Goal: Information Seeking & Learning: Learn about a topic

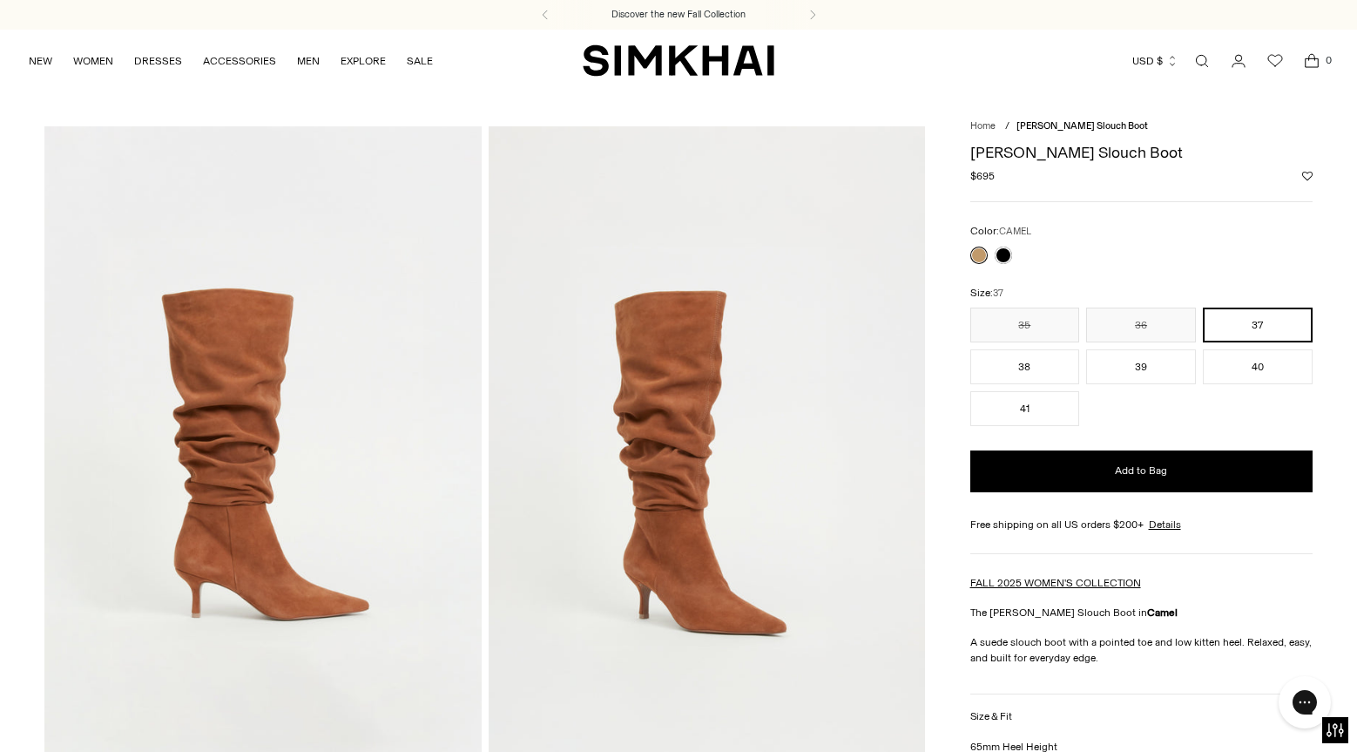
click at [1067, 152] on h1 "[PERSON_NAME] Slouch Boot" at bounding box center [1141, 153] width 342 height 16
copy div "[PERSON_NAME] Slouch Boot"
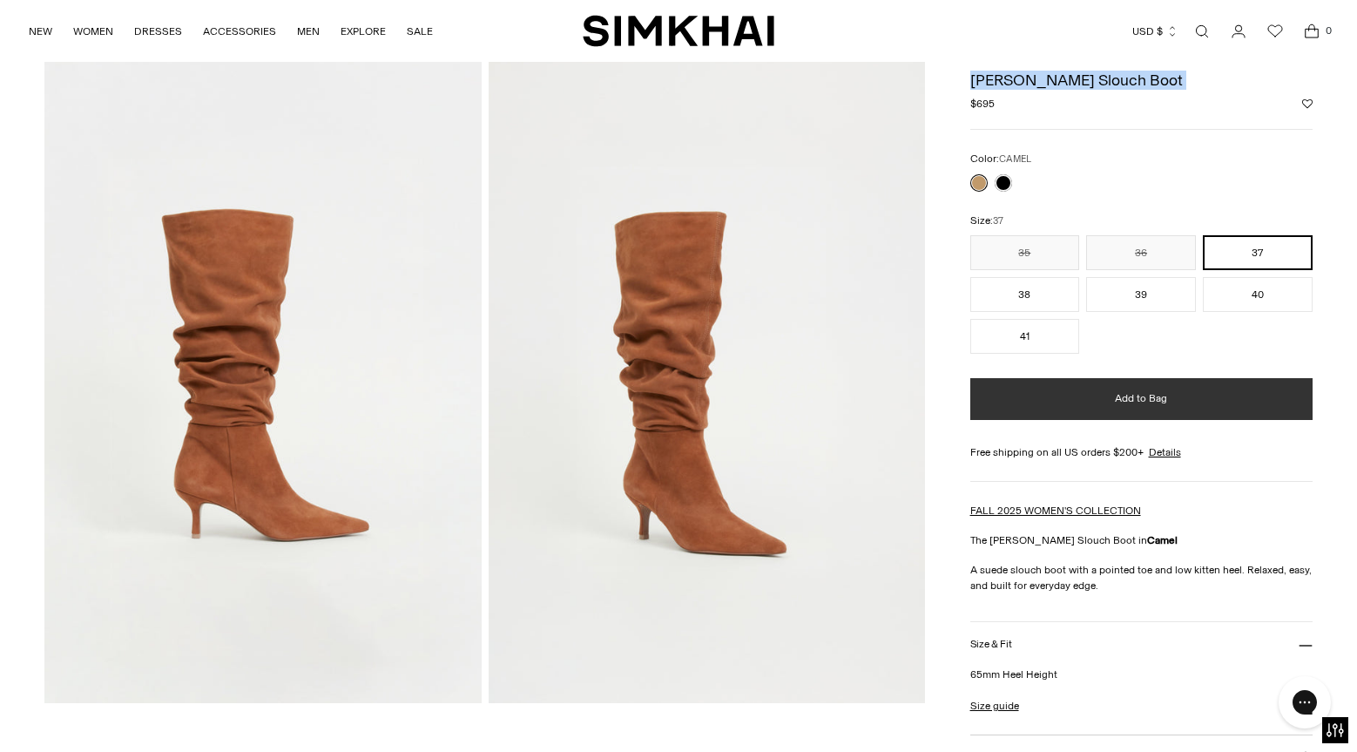
scroll to position [151, 0]
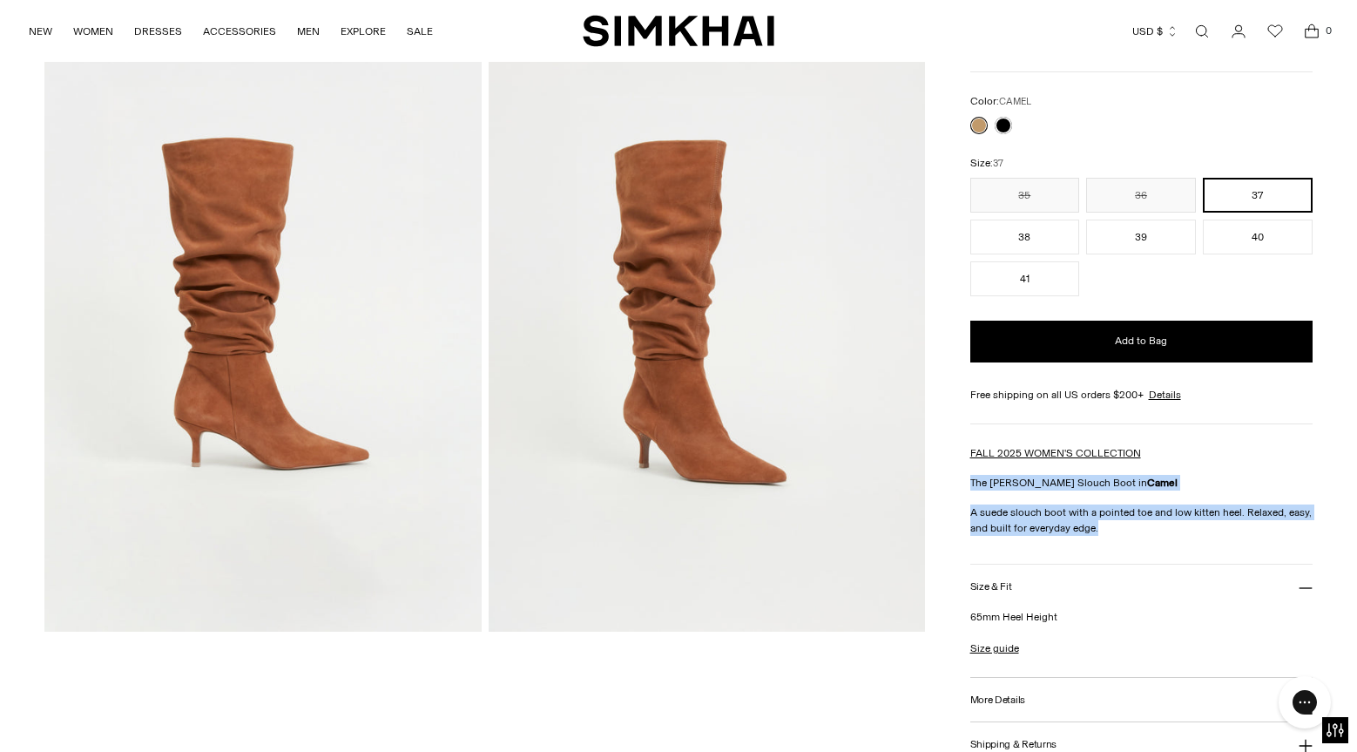
drag, startPoint x: 1103, startPoint y: 536, endPoint x: 970, endPoint y: 486, distance: 141.4
click at [970, 486] on div "FALL 2025 WOMEN'S COLLECTION The Jordi Suede Slouch Boot in Camel A suede slouc…" at bounding box center [1141, 490] width 342 height 91
copy div "The Jordi Suede Slouch Boot in Camel A suede slouch boot with a pointed toe and…"
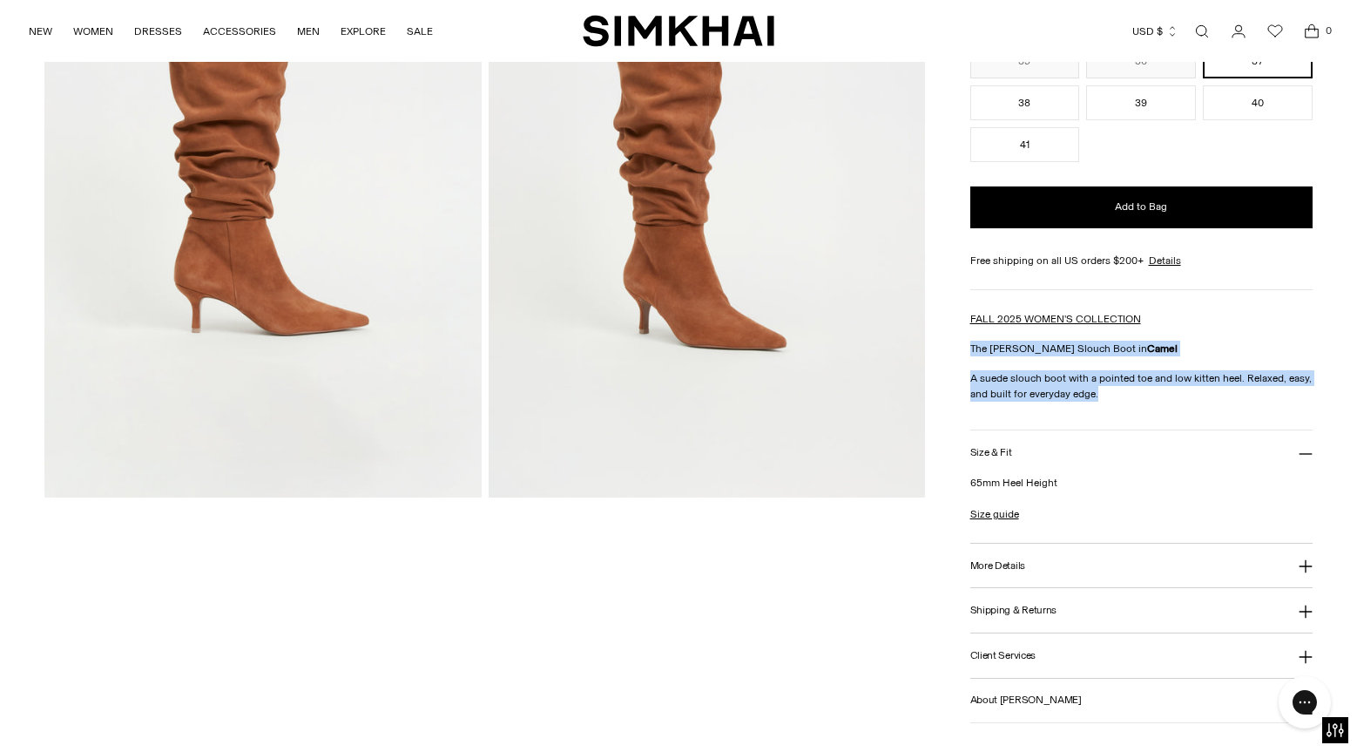
scroll to position [338, 0]
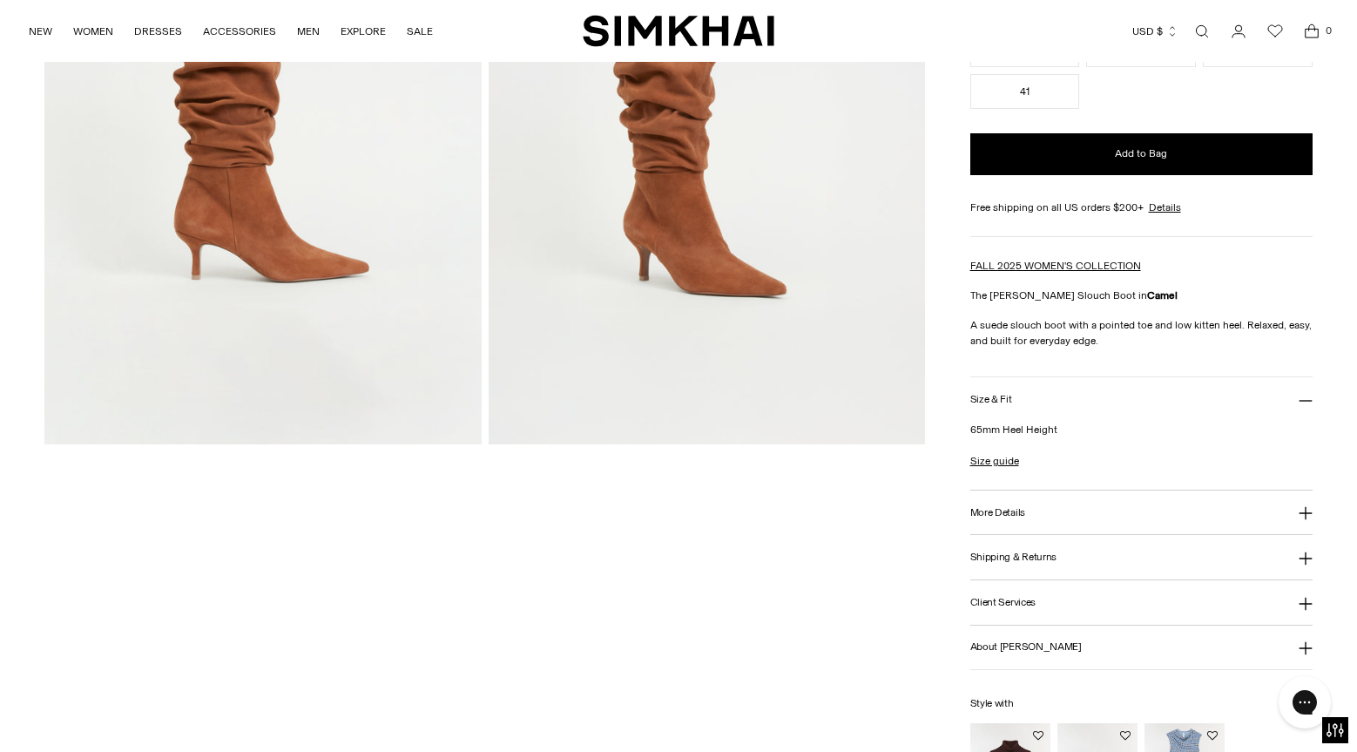
click at [1014, 436] on p "65mm Heel Height" at bounding box center [1141, 430] width 342 height 16
copy p "65mm Heel Height"
click at [1007, 500] on button "More Details" at bounding box center [1141, 512] width 342 height 44
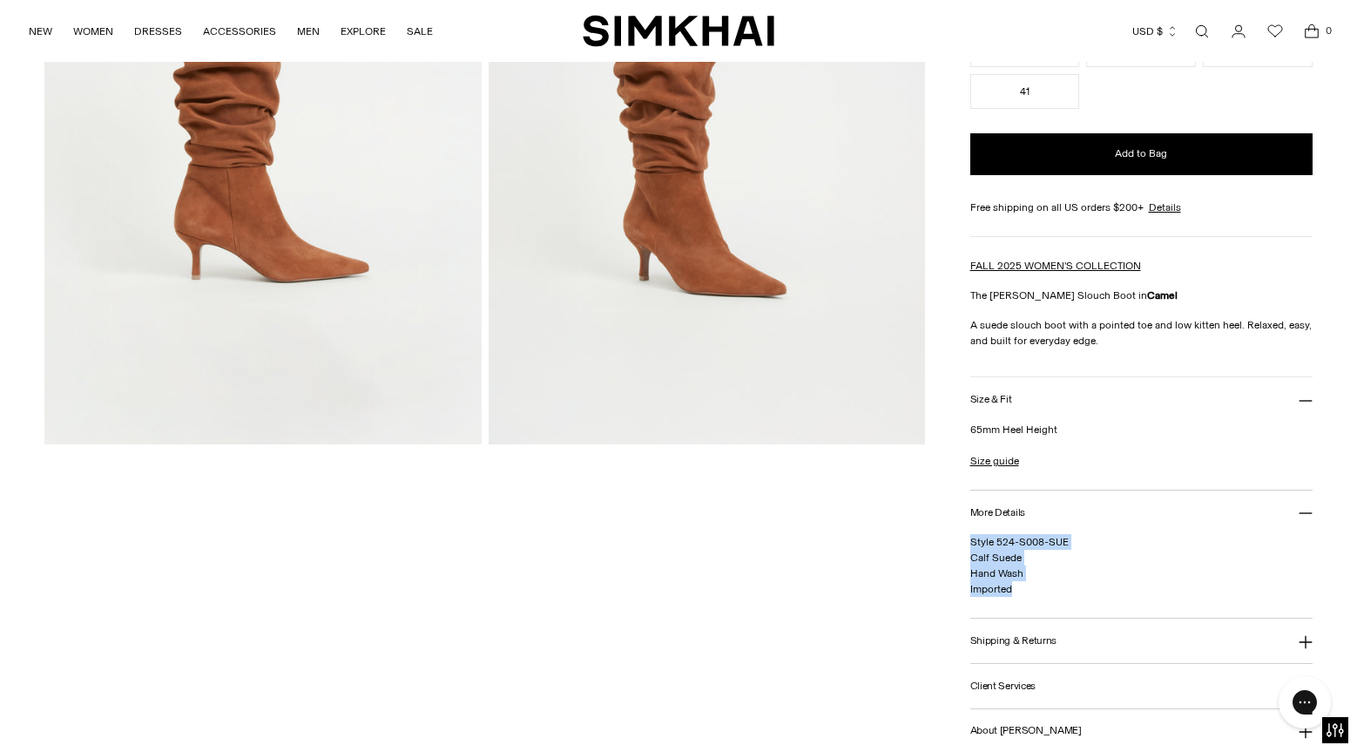
copy span "Style 524-S008-SUE Calf Suede Hand Wash Imported"
drag, startPoint x: 1014, startPoint y: 597, endPoint x: 970, endPoint y: 544, distance: 68.0
click at [971, 544] on p "Style 524-S008-SUE Calf Suede Hand Wash Imported" at bounding box center [1141, 565] width 342 height 63
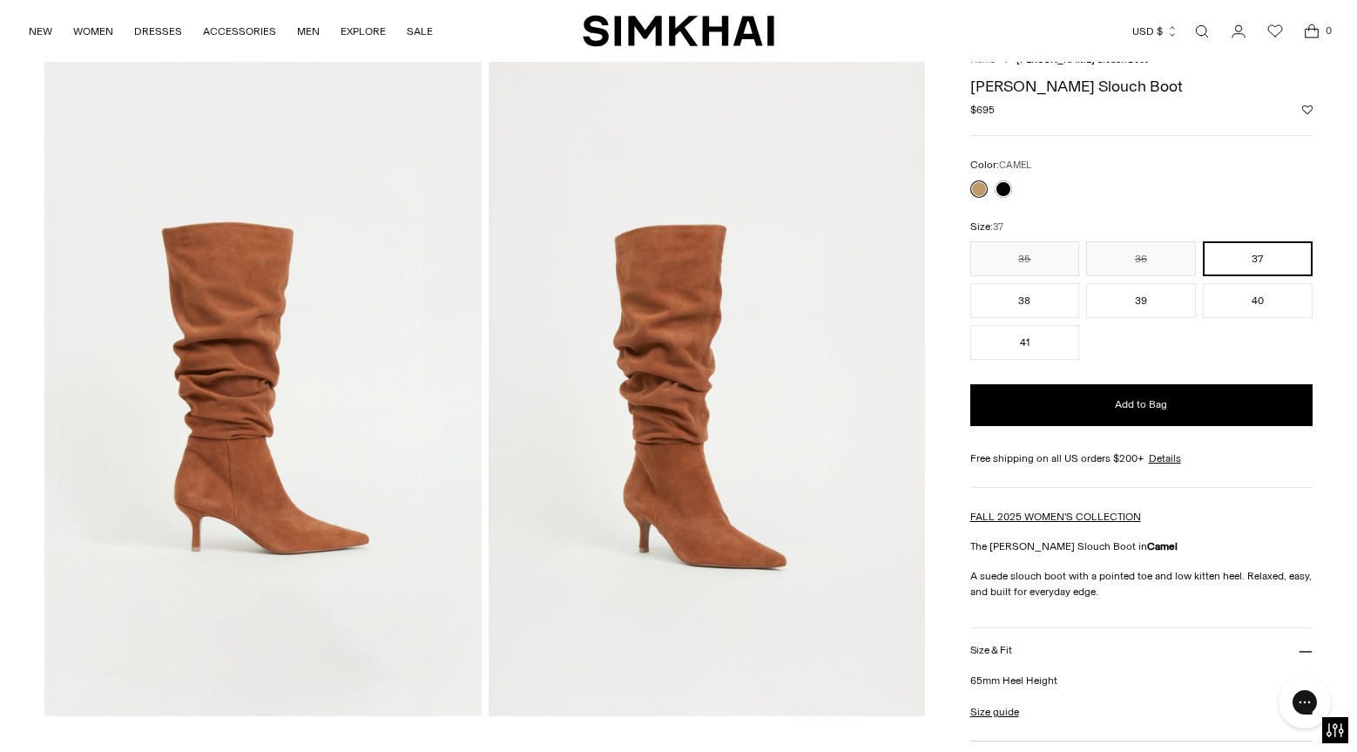
scroll to position [0, 0]
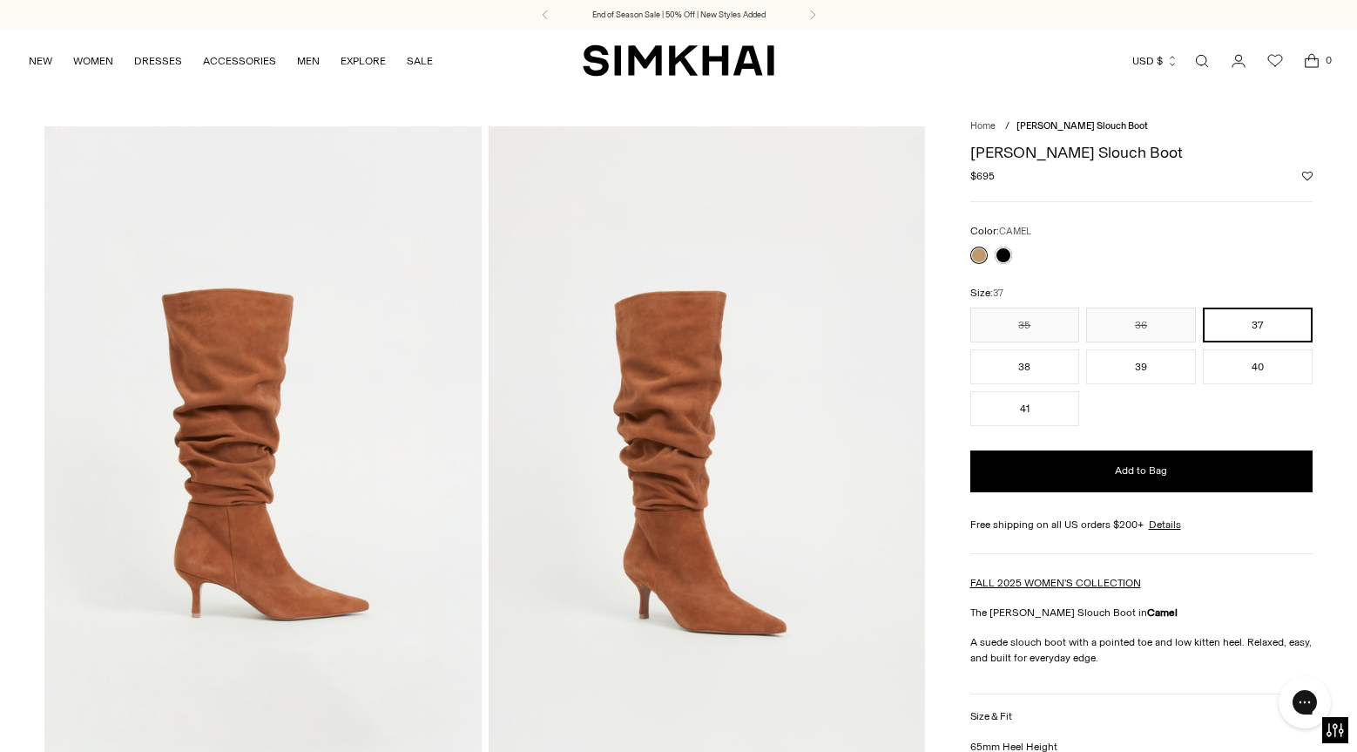
click at [1199, 61] on link "Open search modal" at bounding box center [1202, 61] width 35 height 35
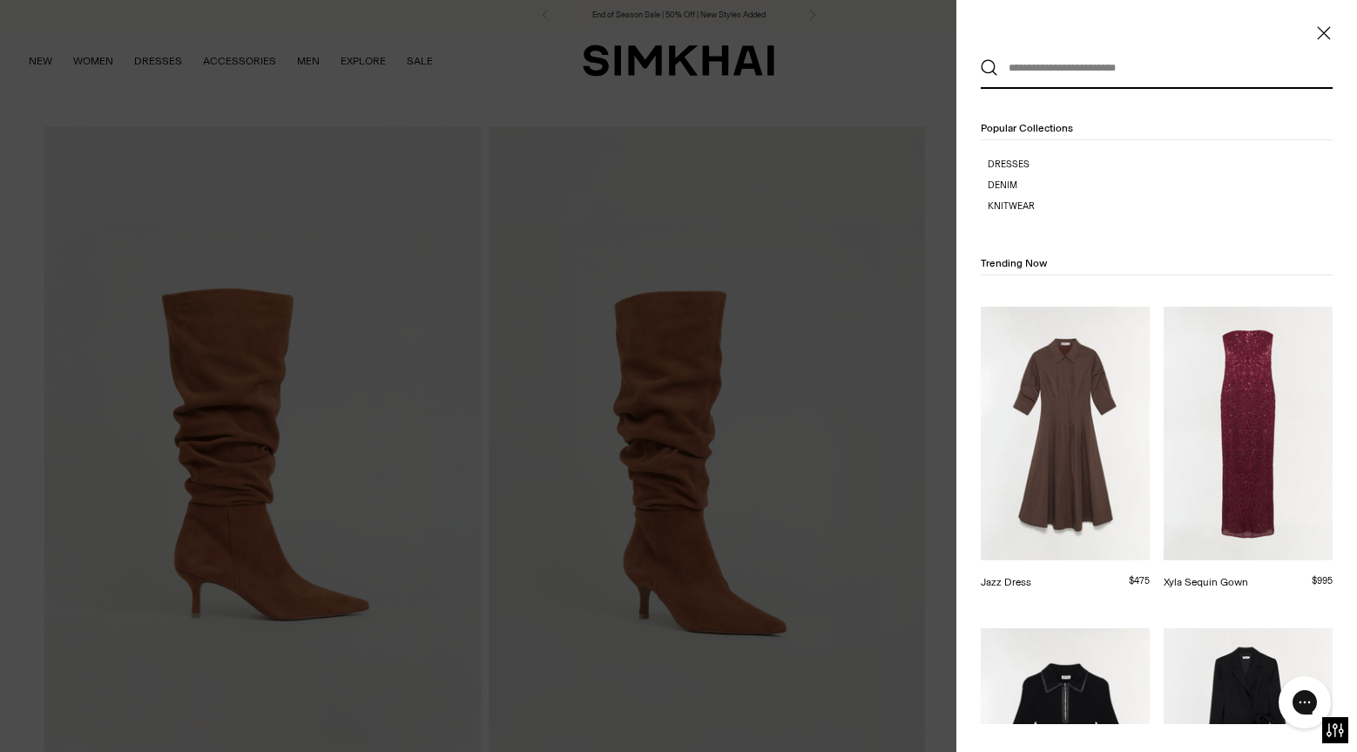
paste input "**********"
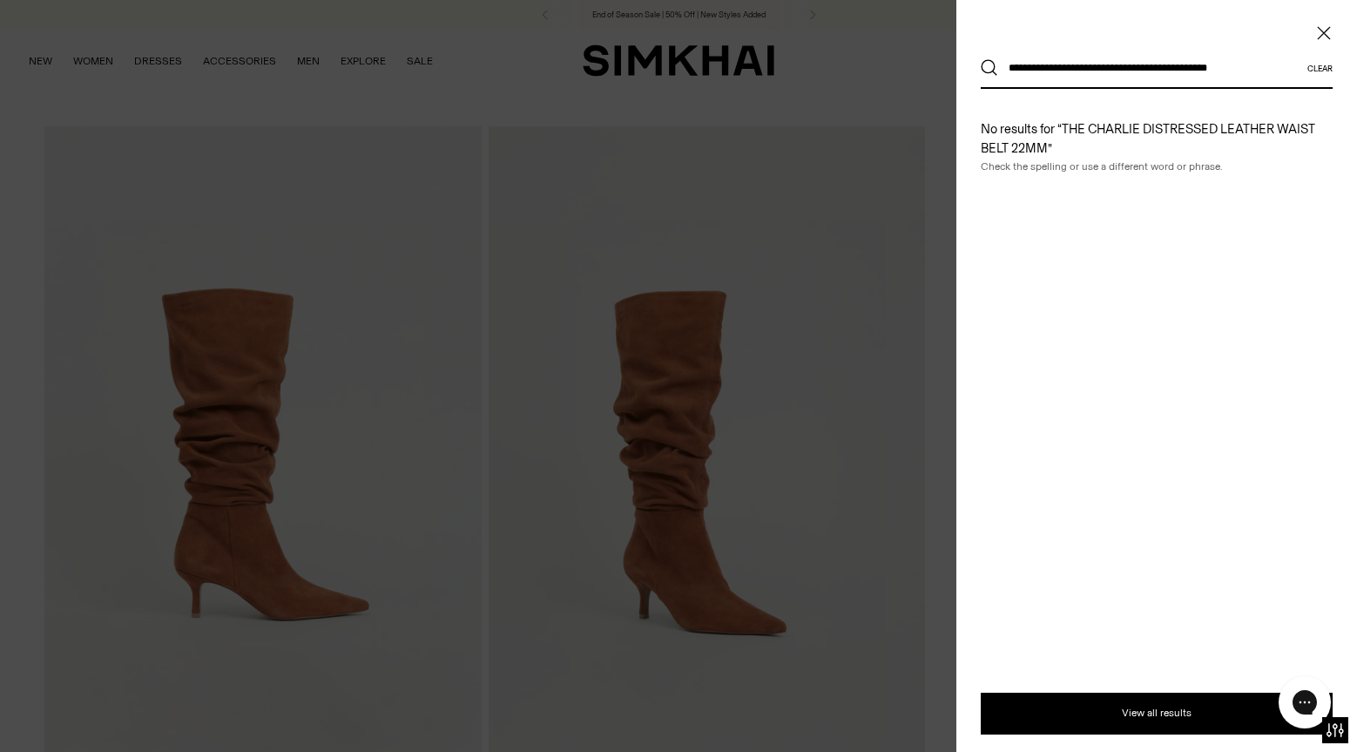
drag, startPoint x: 1138, startPoint y: 70, endPoint x: 1271, endPoint y: 84, distance: 134.1
click at [1271, 84] on input "**********" at bounding box center [1152, 68] width 309 height 38
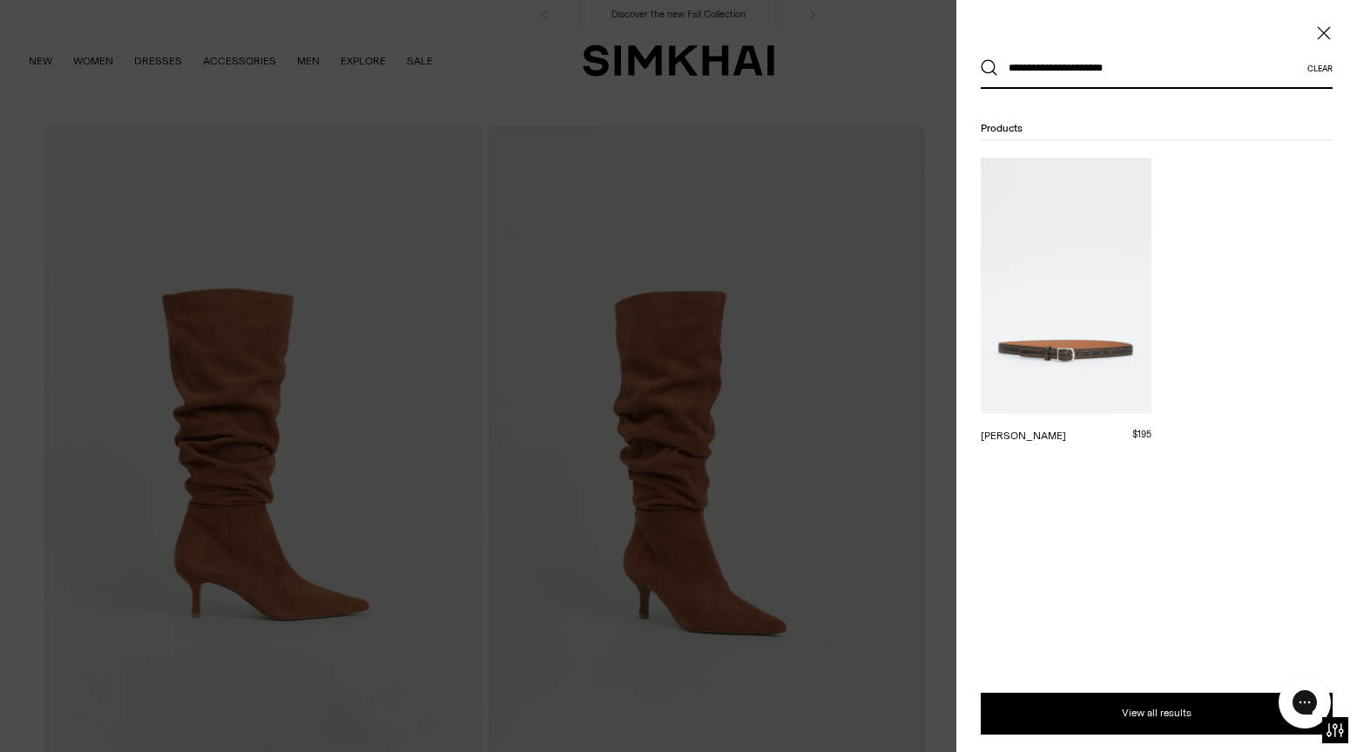
type input "**********"
click at [1072, 365] on img at bounding box center [1066, 286] width 171 height 256
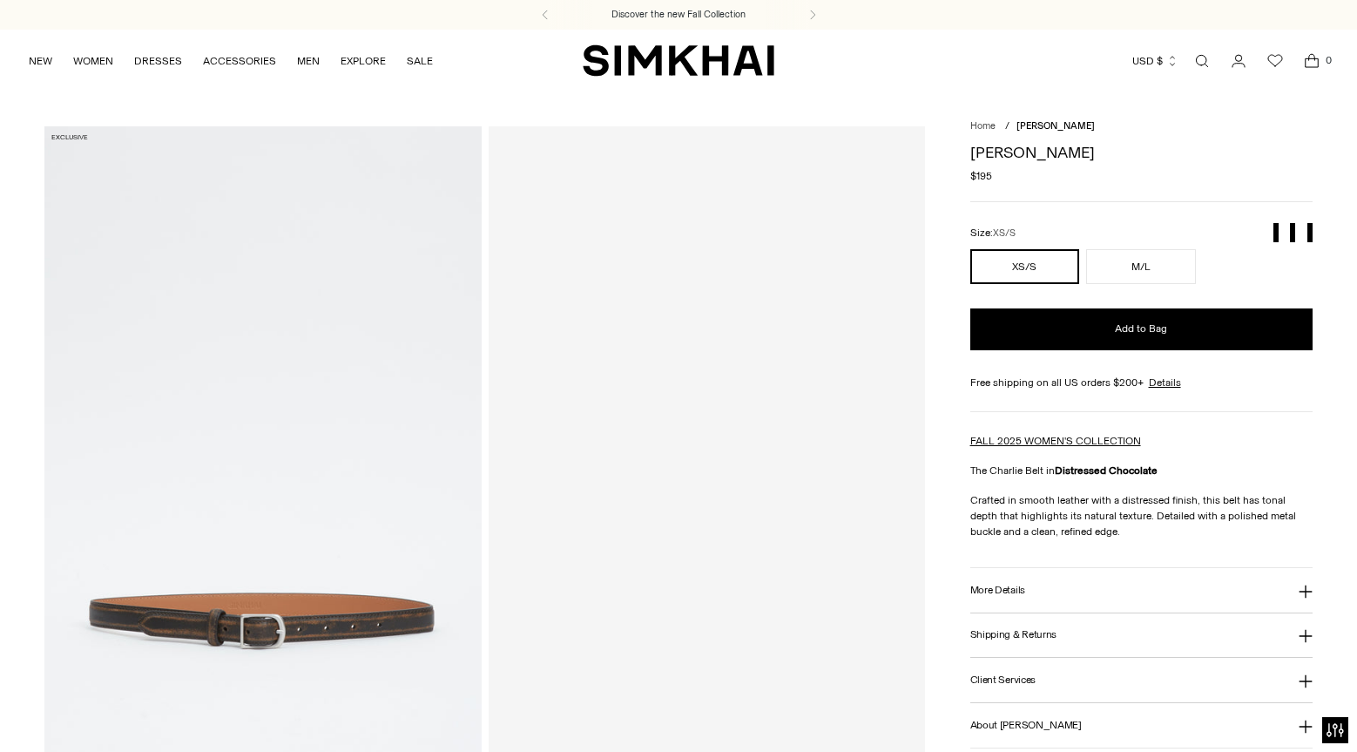
click at [1016, 153] on h1 "[PERSON_NAME]" at bounding box center [1141, 153] width 342 height 16
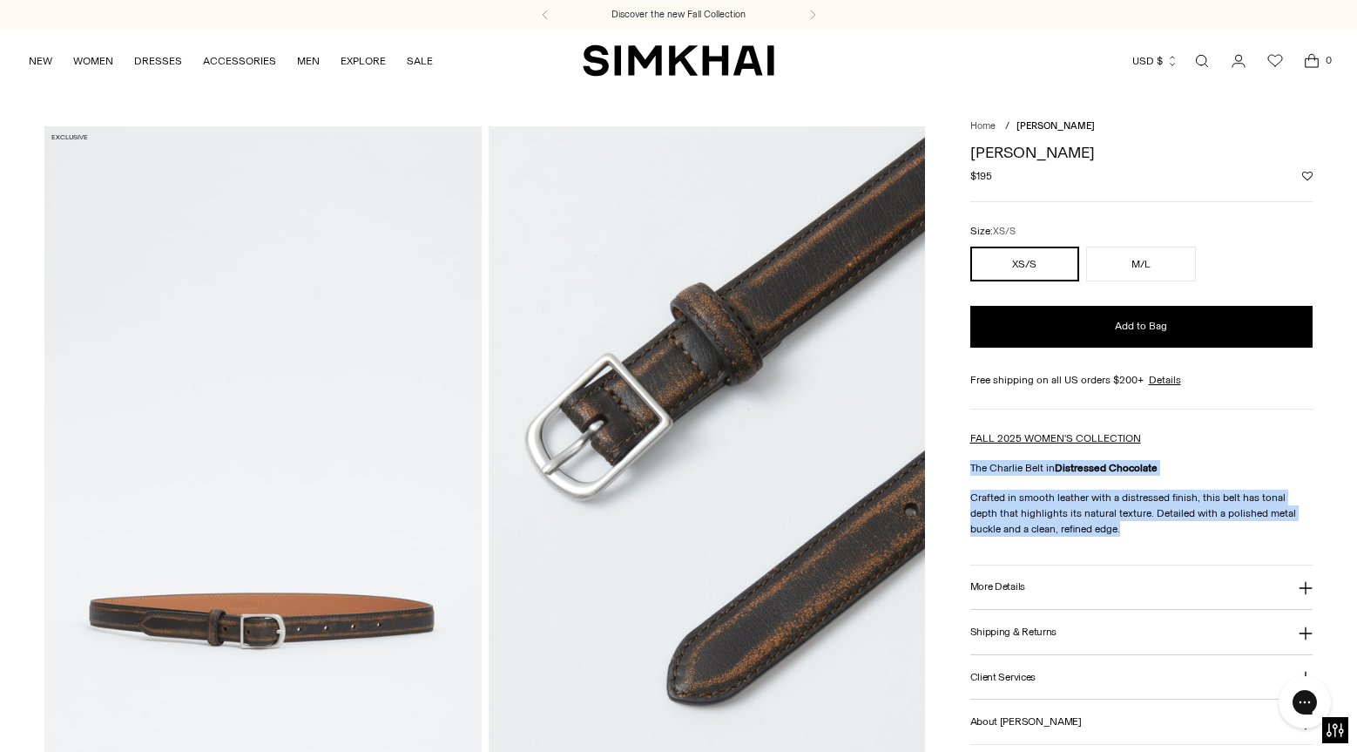
drag, startPoint x: 1070, startPoint y: 528, endPoint x: 956, endPoint y: 471, distance: 126.6
click at [958, 471] on div "Home / Charlie Belt Charlie Belt Regular price $195 Unit price / per Exclusive …" at bounding box center [677, 532] width 1267 height 813
copy div "The Charlie Belt in Distressed Chocolate Crafted in smooth leather with a distr…"
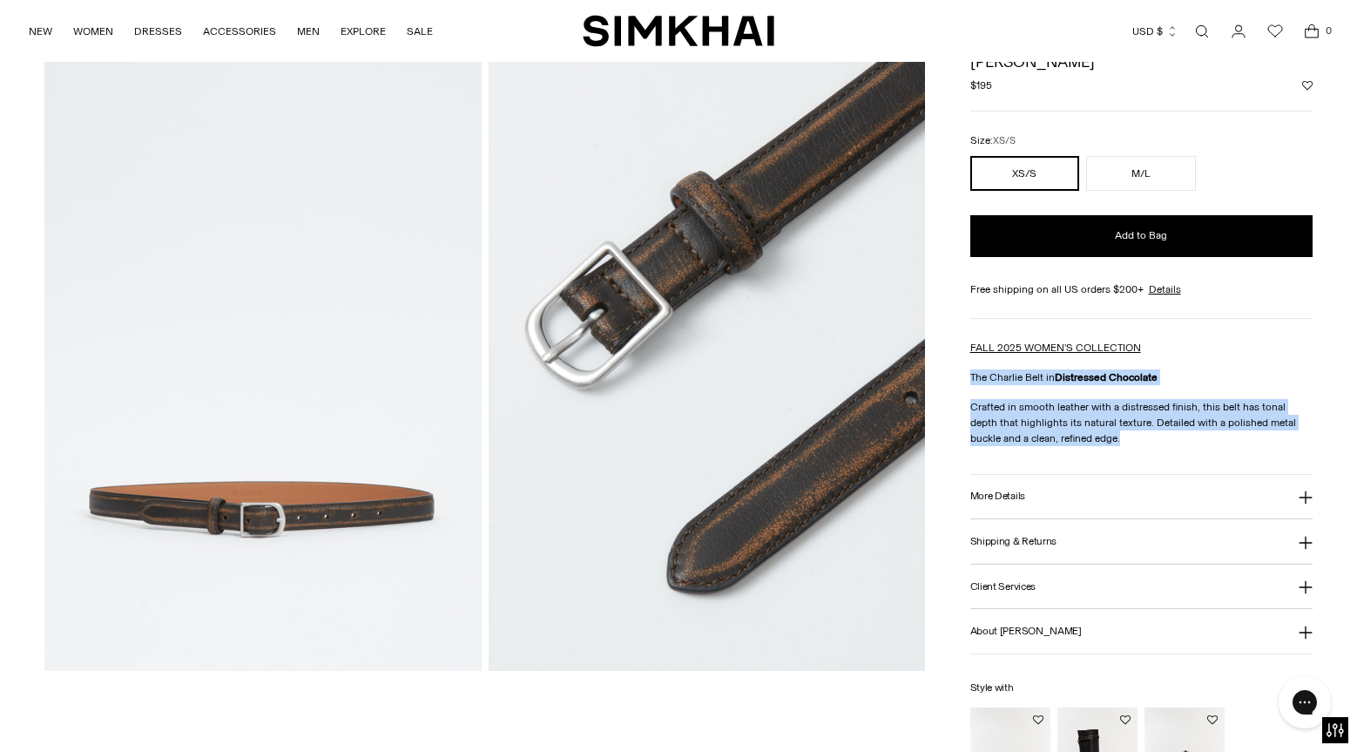
click at [1058, 496] on button "More Details" at bounding box center [1141, 497] width 342 height 44
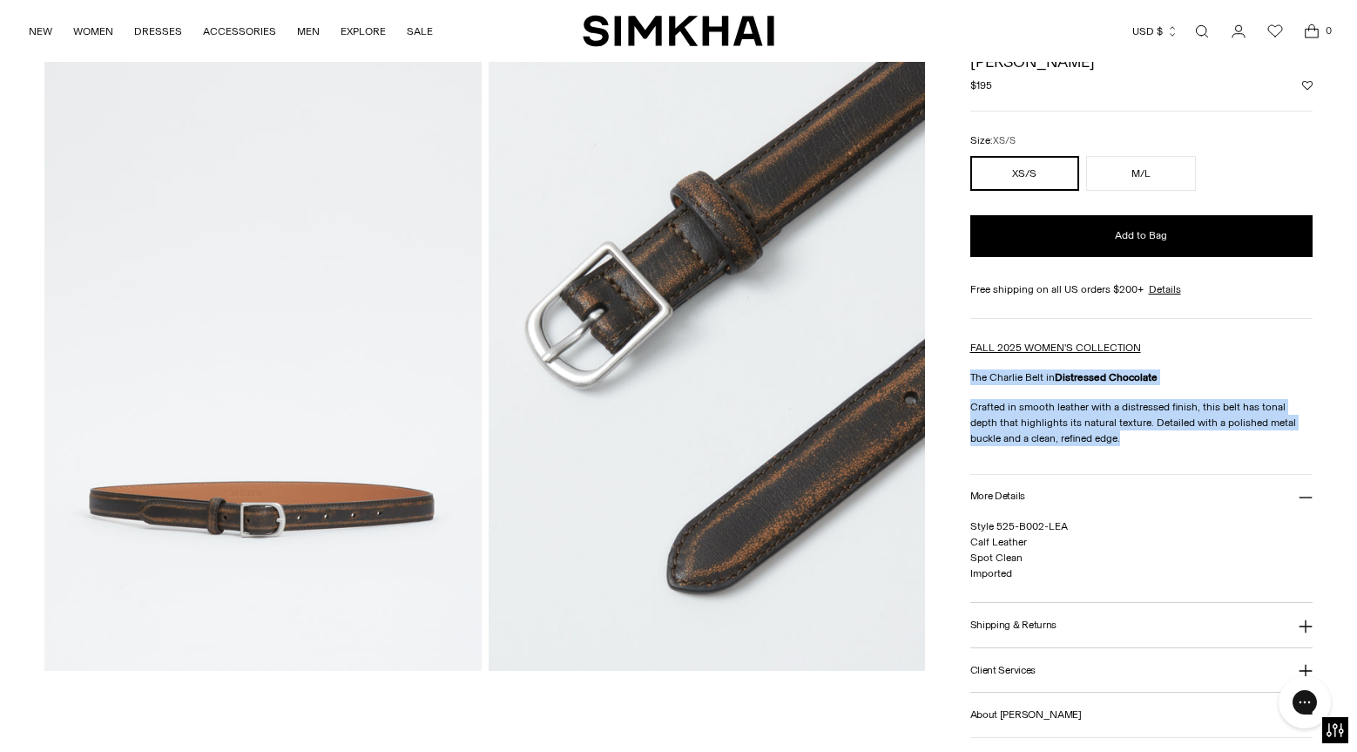
copy span "Style 525-B002-LEA Calf Leather Spot Clean Imported"
drag, startPoint x: 1019, startPoint y: 576, endPoint x: 970, endPoint y: 529, distance: 67.8
click at [970, 529] on p "Style 525-B002-LEA Calf Leather Spot Clean Imported" at bounding box center [1141, 549] width 342 height 63
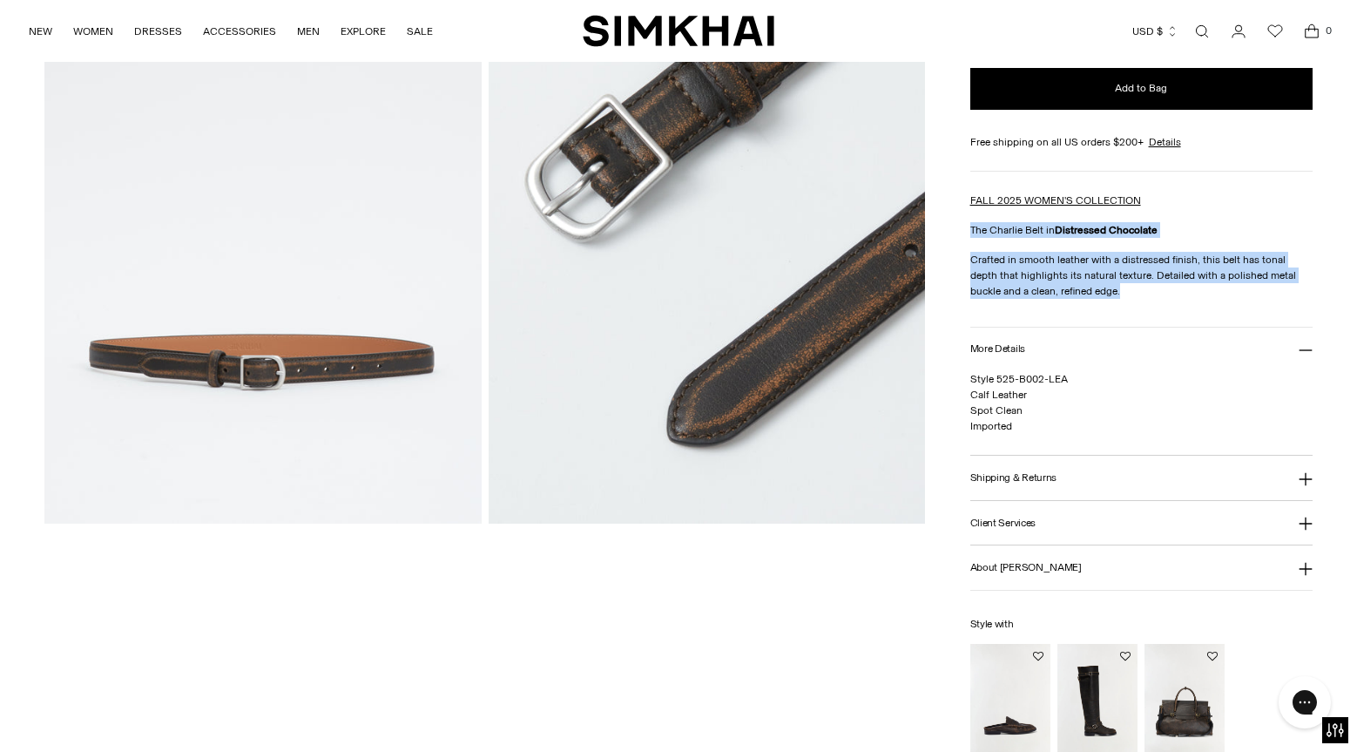
scroll to position [0, 0]
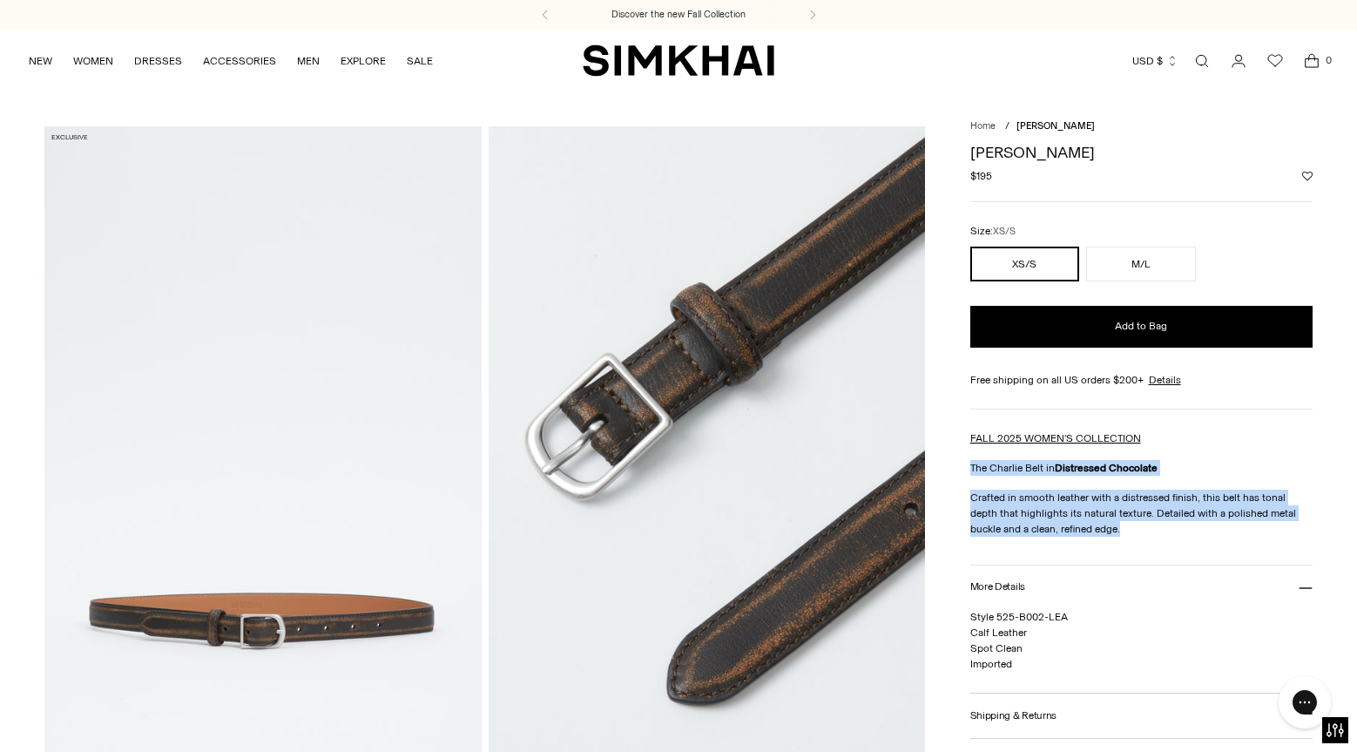
click at [1194, 57] on link "Open search modal" at bounding box center [1202, 61] width 35 height 35
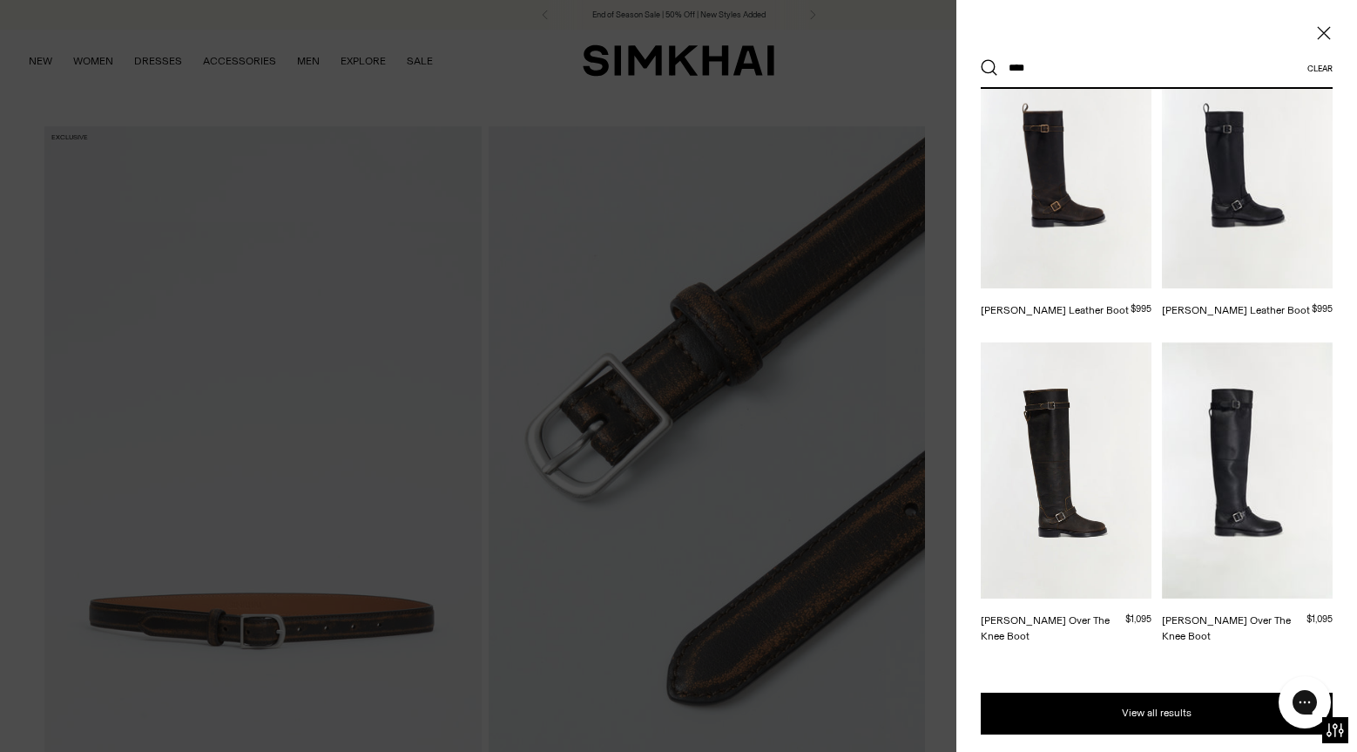
scroll to position [274, 0]
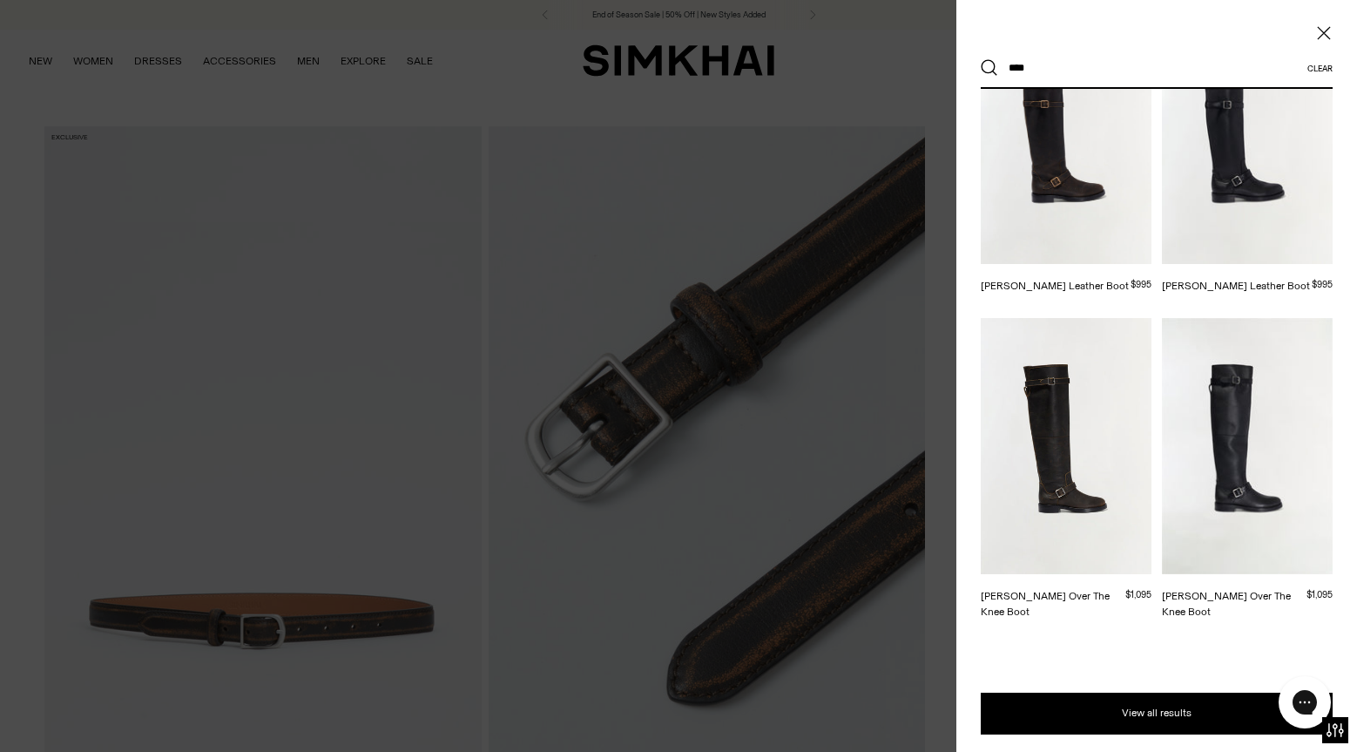
type input "****"
click at [1077, 375] on img at bounding box center [1066, 446] width 171 height 256
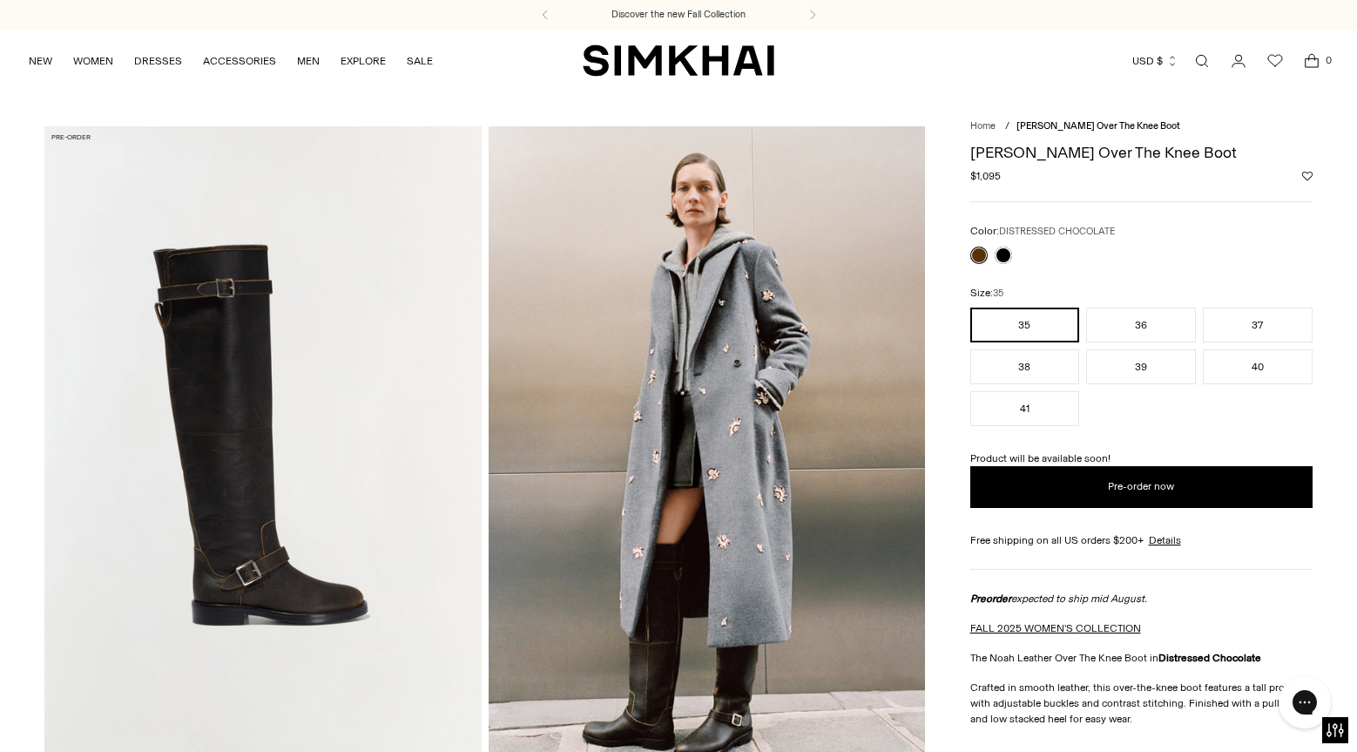
click at [1080, 146] on h1 "[PERSON_NAME] Over The Knee Boot" at bounding box center [1141, 153] width 342 height 16
click at [1080, 146] on h1 "Noah Leather Over The Knee Boot" at bounding box center [1141, 153] width 342 height 16
copy div "[PERSON_NAME] Over The Knee Boot"
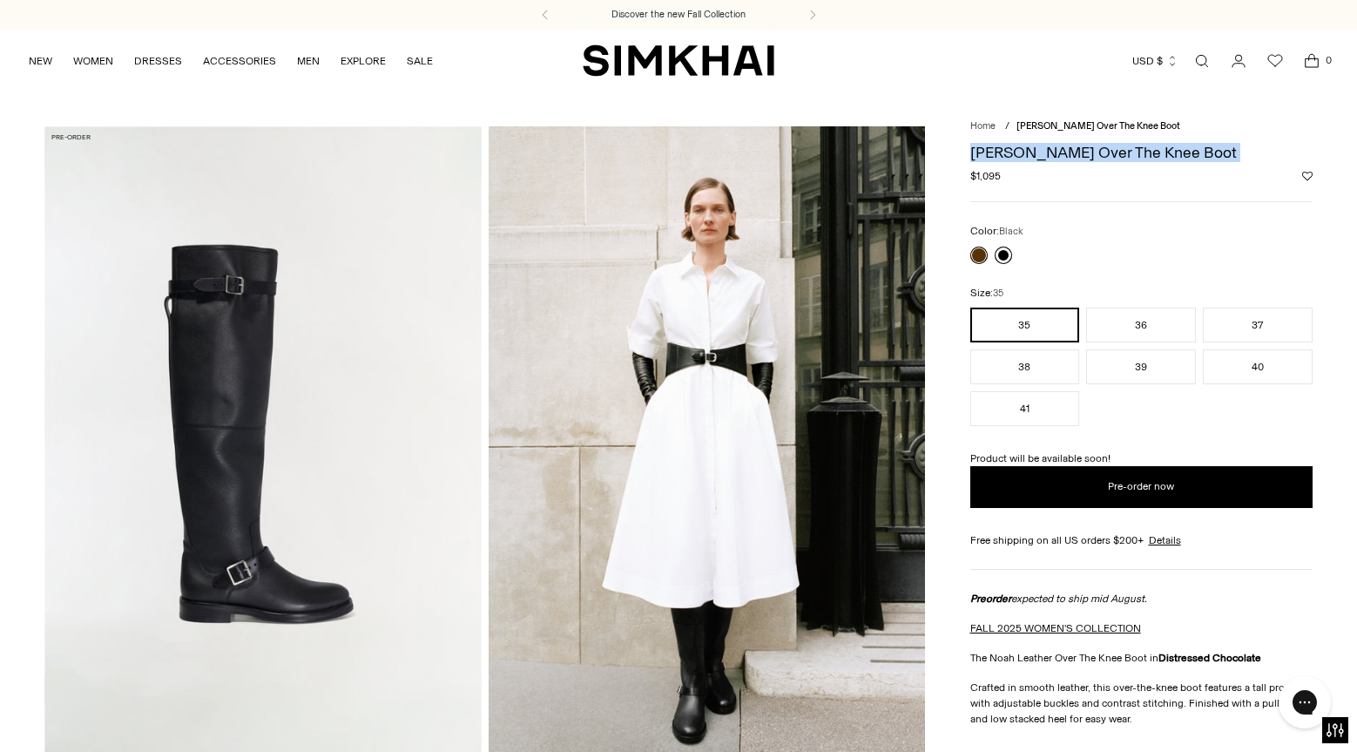
click at [1003, 257] on link at bounding box center [1003, 254] width 17 height 17
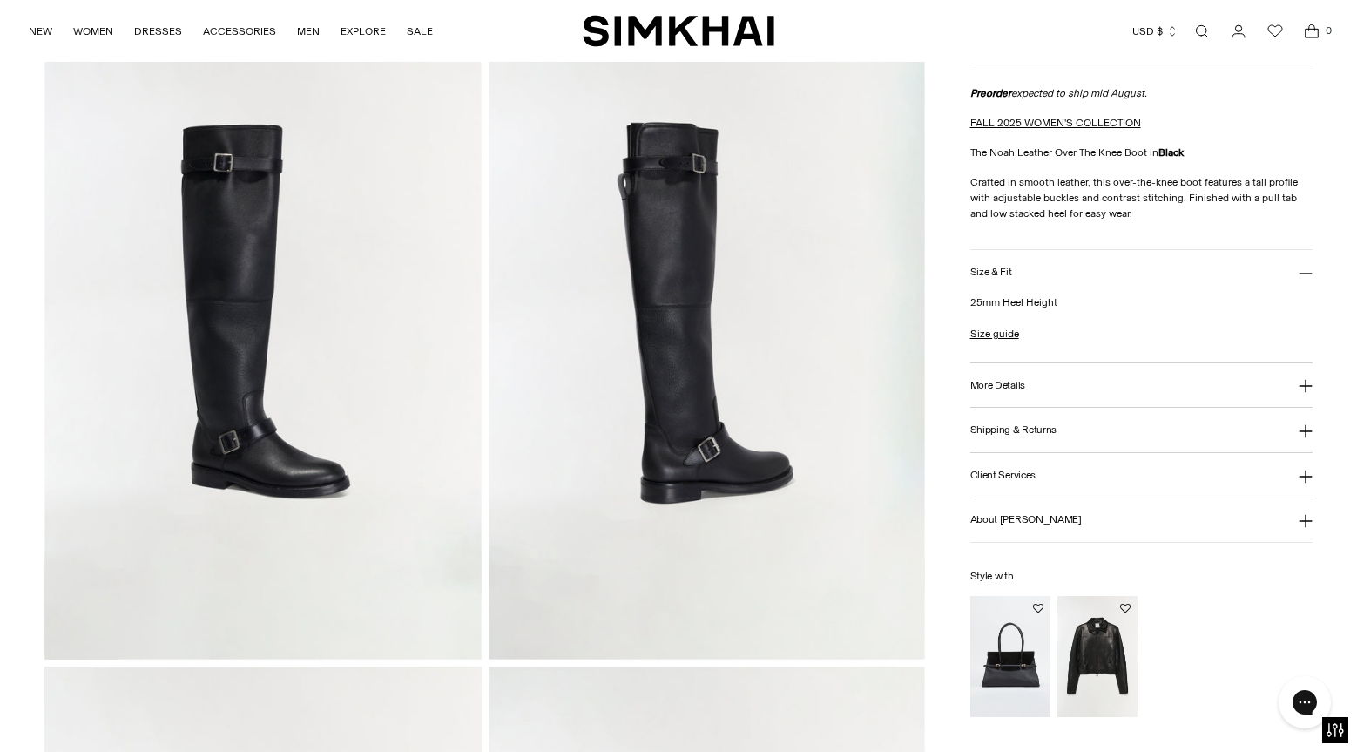
scroll to position [791, 0]
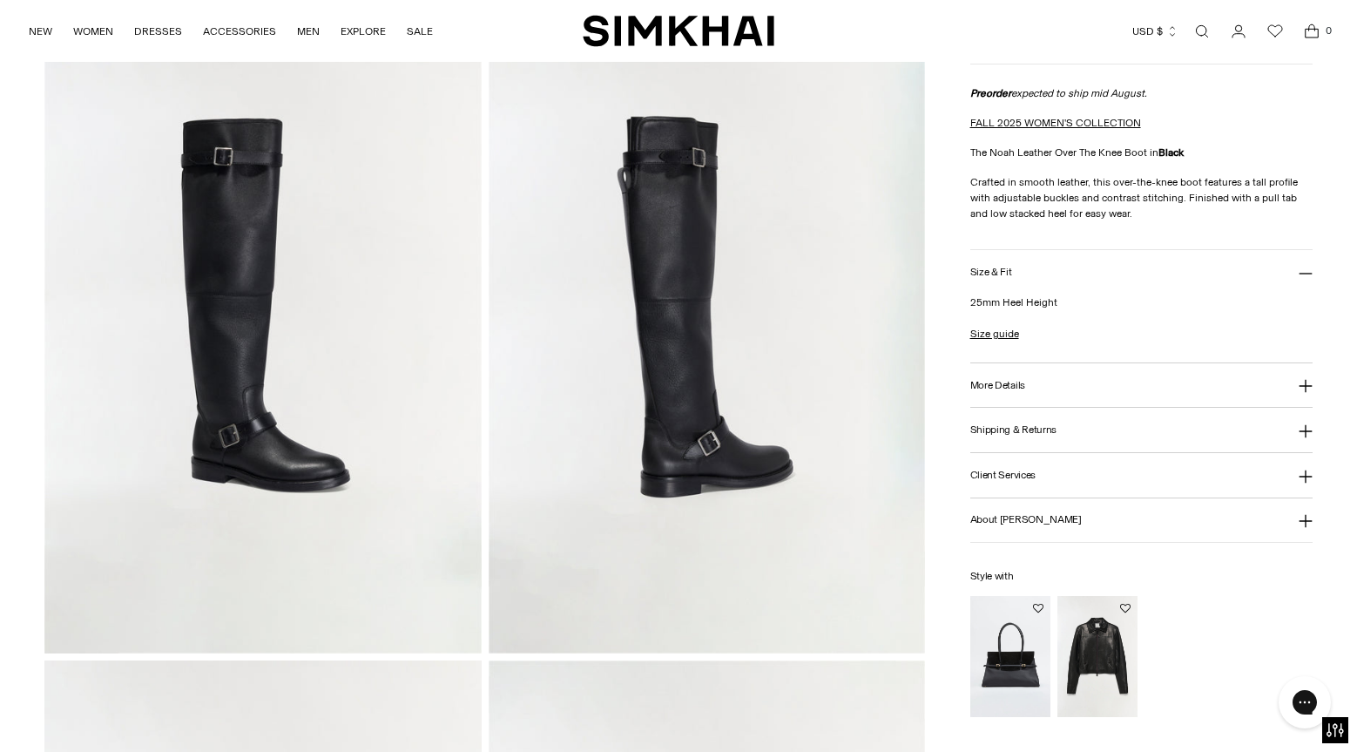
click at [659, 226] on img at bounding box center [707, 325] width 436 height 655
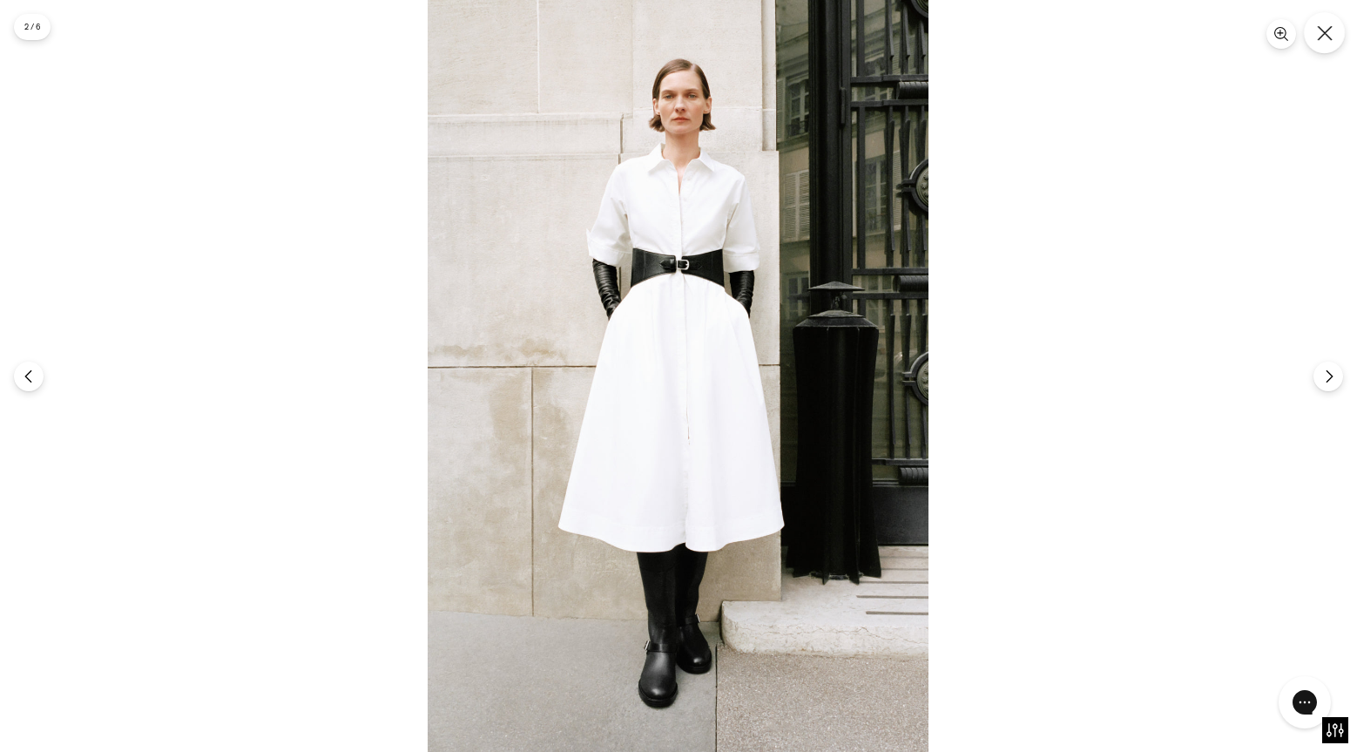
click at [1320, 33] on icon "Close" at bounding box center [1325, 33] width 16 height 16
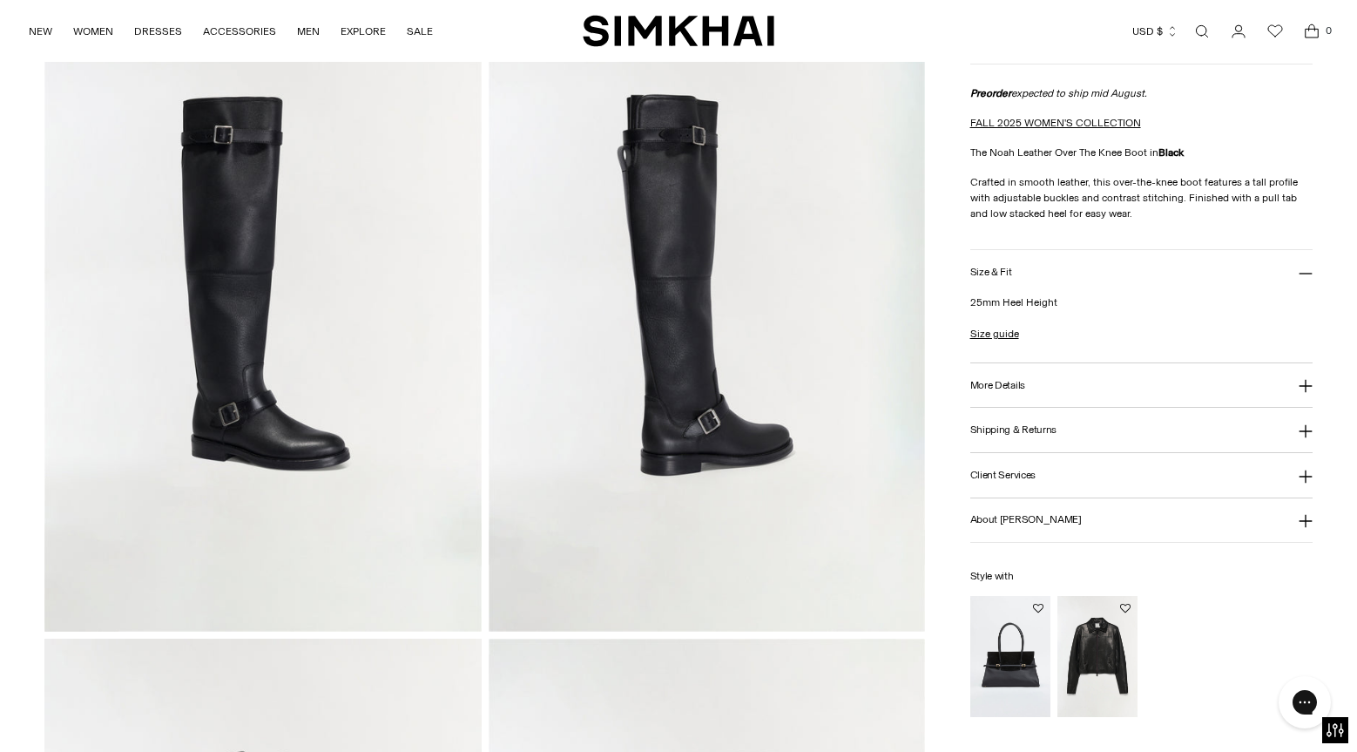
scroll to position [827, 0]
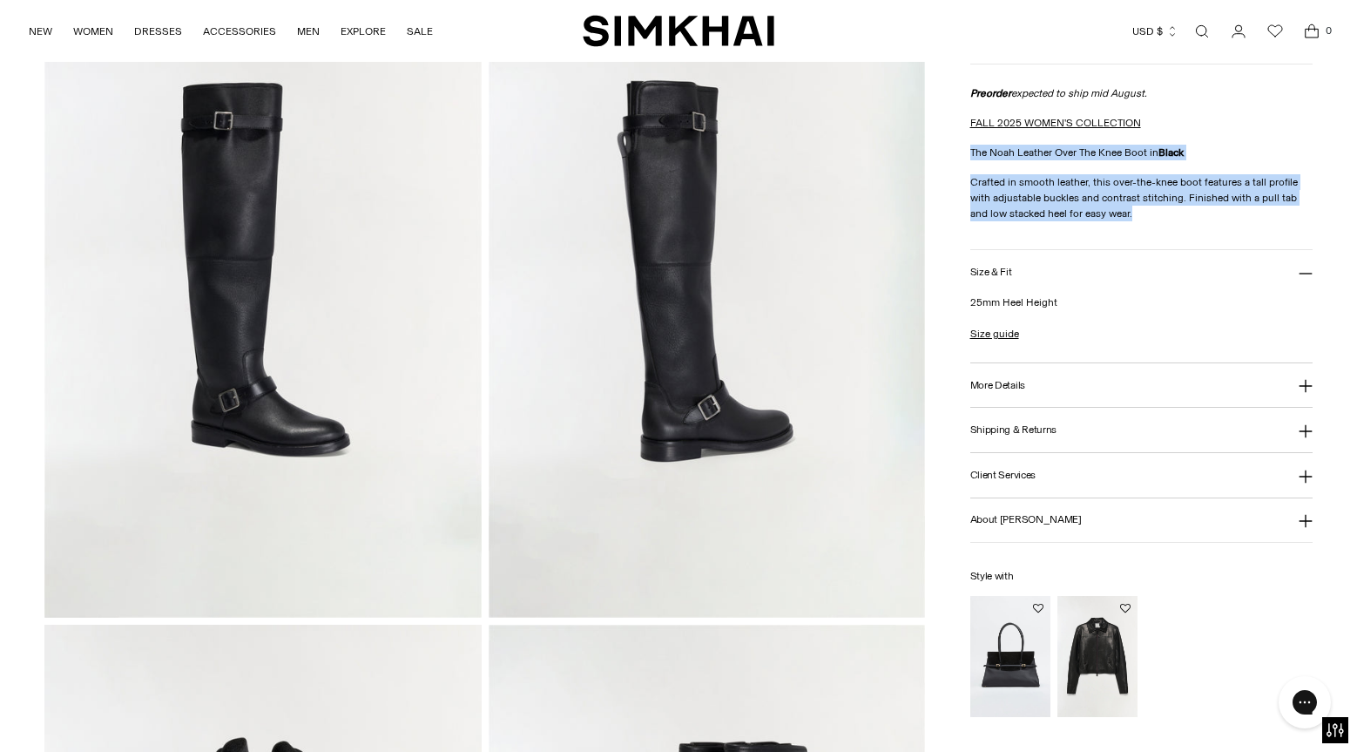
drag, startPoint x: 1118, startPoint y: 216, endPoint x: 970, endPoint y: 152, distance: 161.1
click at [970, 152] on div "Preorder expected to ship mid August. FALL 2025 WOMEN'S COLLECTION The Noah Lea…" at bounding box center [1141, 153] width 342 height 136
copy div "The Noah Leather Over The Knee Boot in Black Crafted in smooth leather, this ov…"
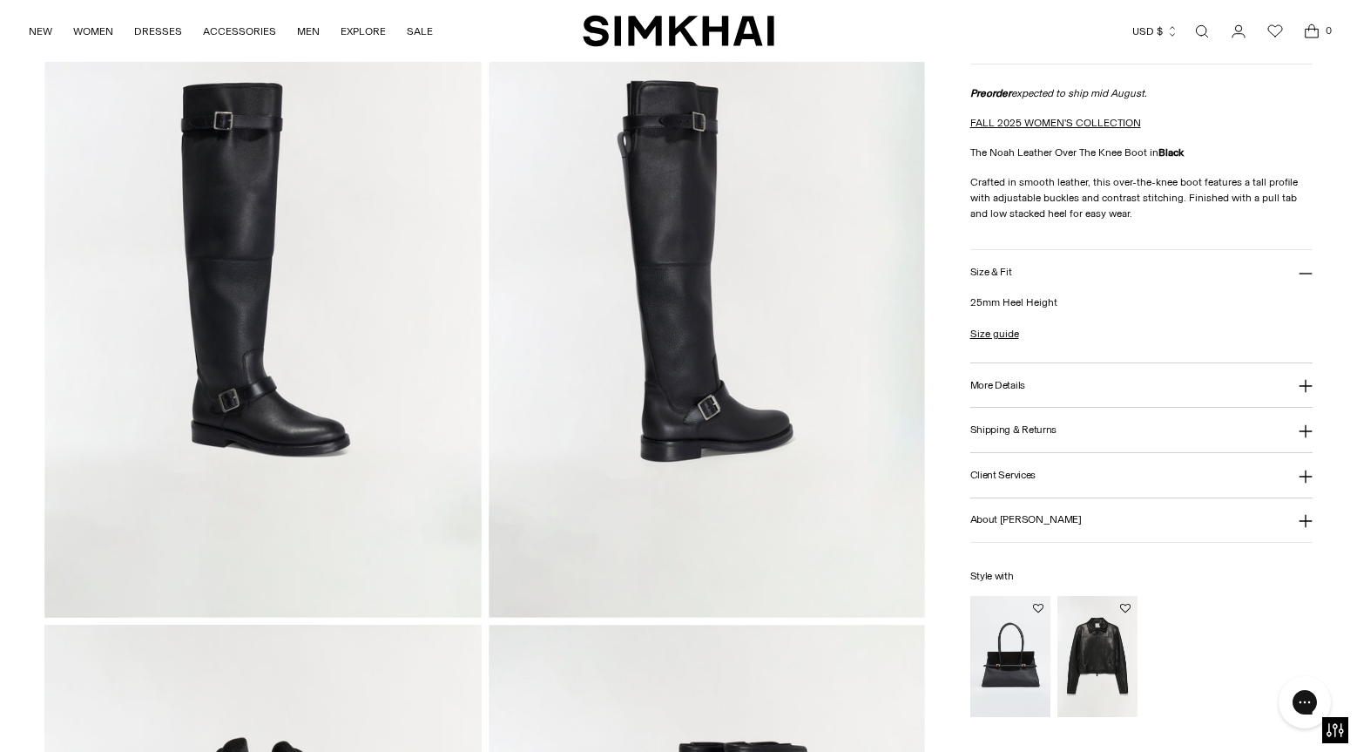
click at [1015, 305] on p "25mm Heel Height" at bounding box center [1141, 302] width 342 height 16
copy p "25mm Heel Height"
click at [1003, 396] on button "More Details" at bounding box center [1141, 385] width 342 height 44
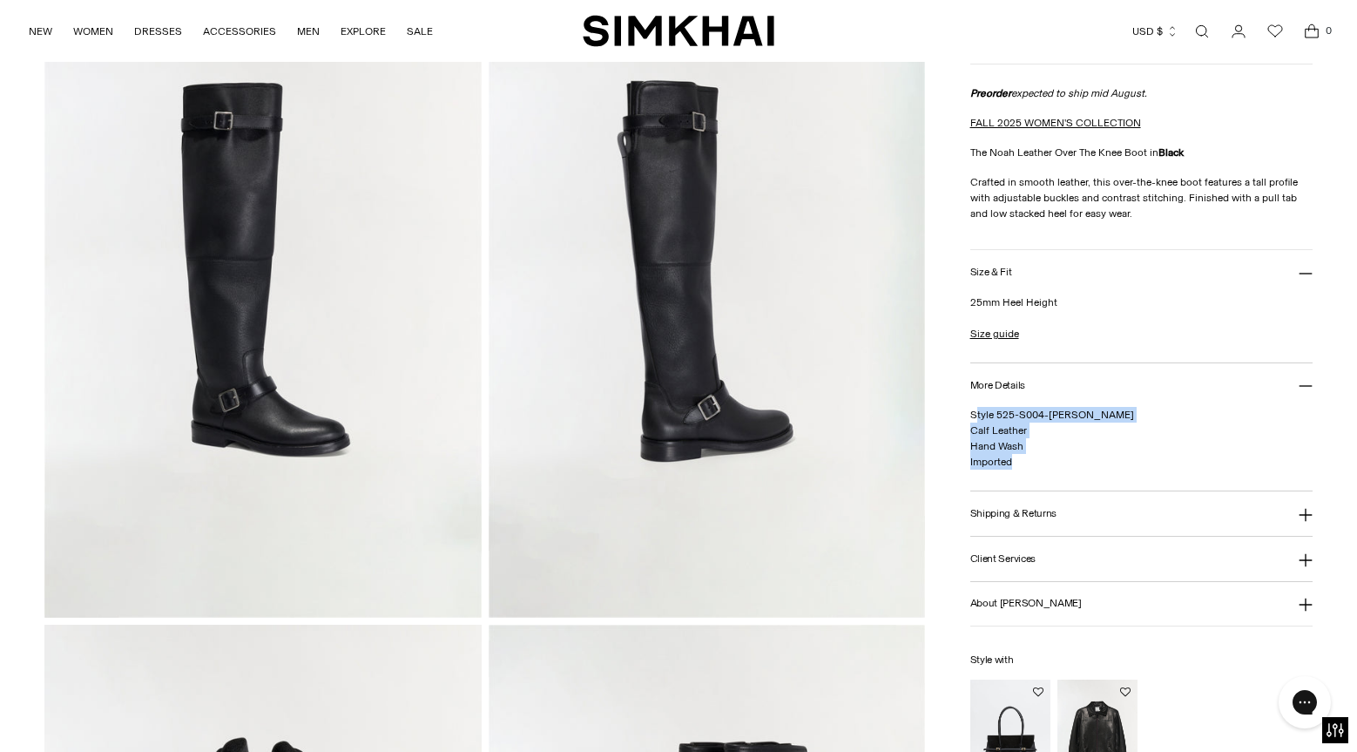
drag, startPoint x: 1014, startPoint y: 463, endPoint x: 973, endPoint y: 413, distance: 65.0
click at [973, 413] on p "Style 525-S004-LEA SOL Calf Leather Hand Wash Imported" at bounding box center [1141, 438] width 342 height 63
click at [1001, 450] on span "Style 525-S004-LEA SOL Calf Leather Hand Wash Imported" at bounding box center [1052, 437] width 164 height 59
copy span "Style 525-S004-LEA SOL Calf Leather Hand Wash Imported"
drag, startPoint x: 1011, startPoint y: 467, endPoint x: 969, endPoint y: 418, distance: 64.2
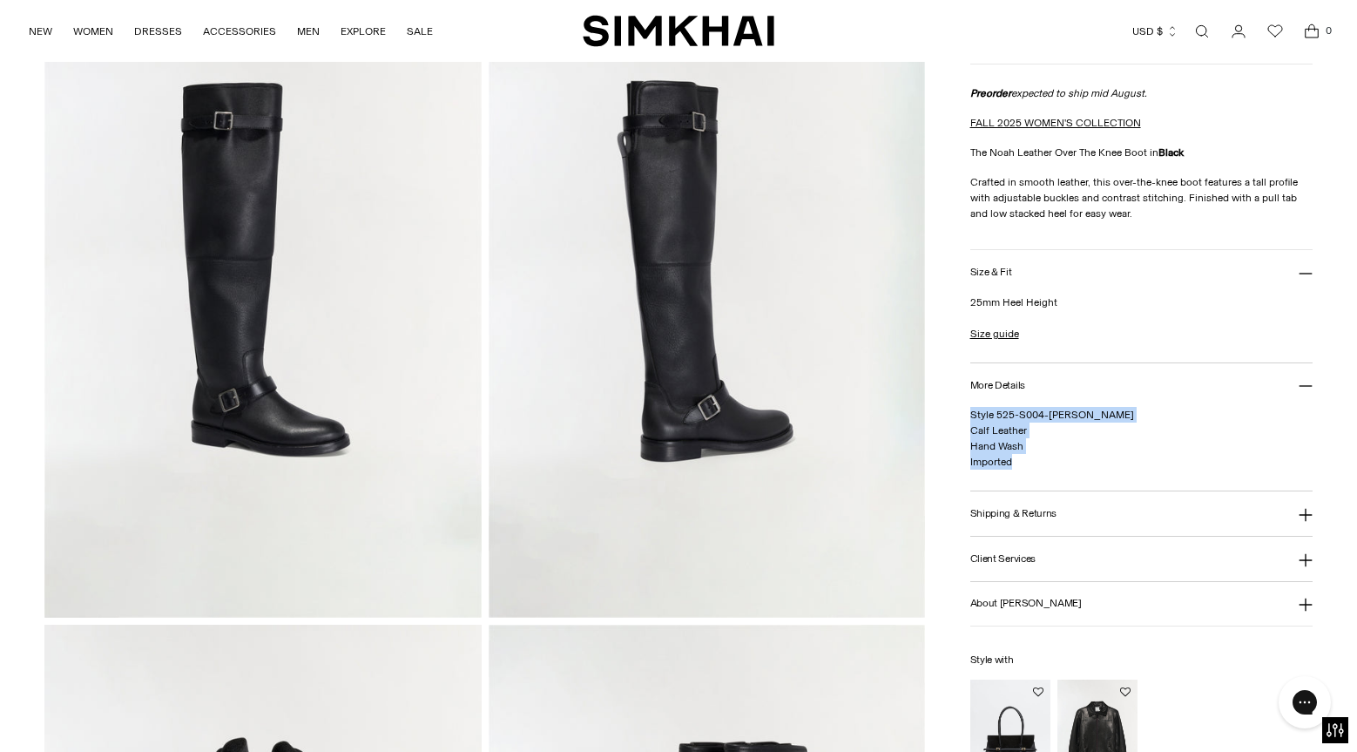
click at [970, 418] on p "Style 525-S004-LEA SOL Calf Leather Hand Wash Imported" at bounding box center [1141, 438] width 342 height 63
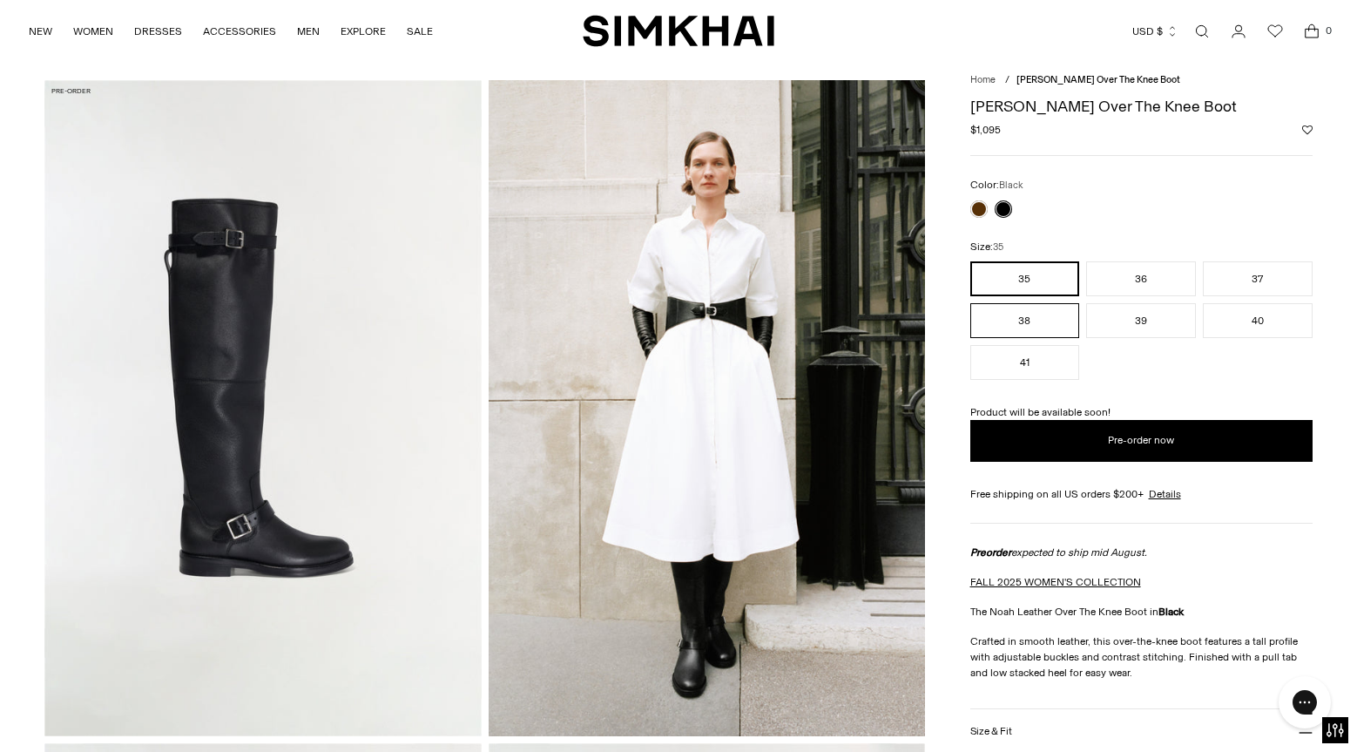
scroll to position [0, 0]
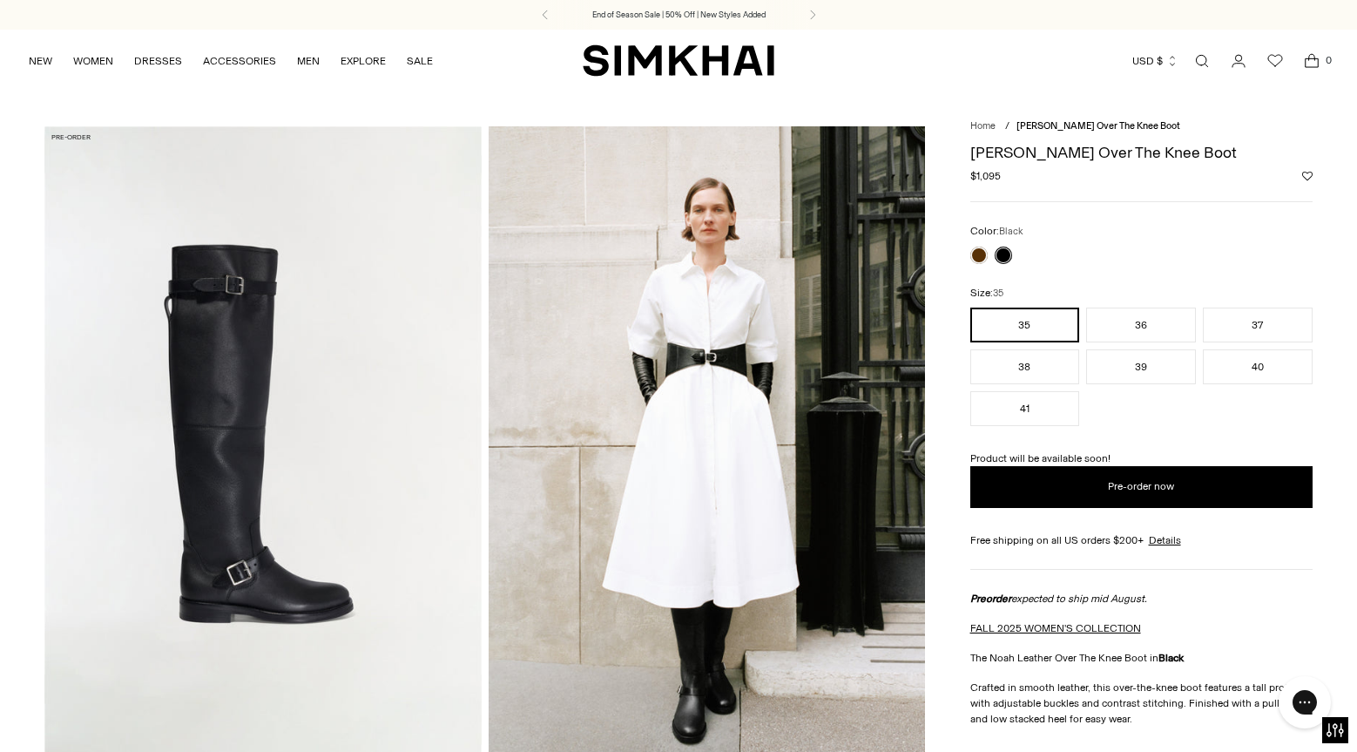
click at [1197, 56] on link "Open search modal" at bounding box center [1202, 61] width 35 height 35
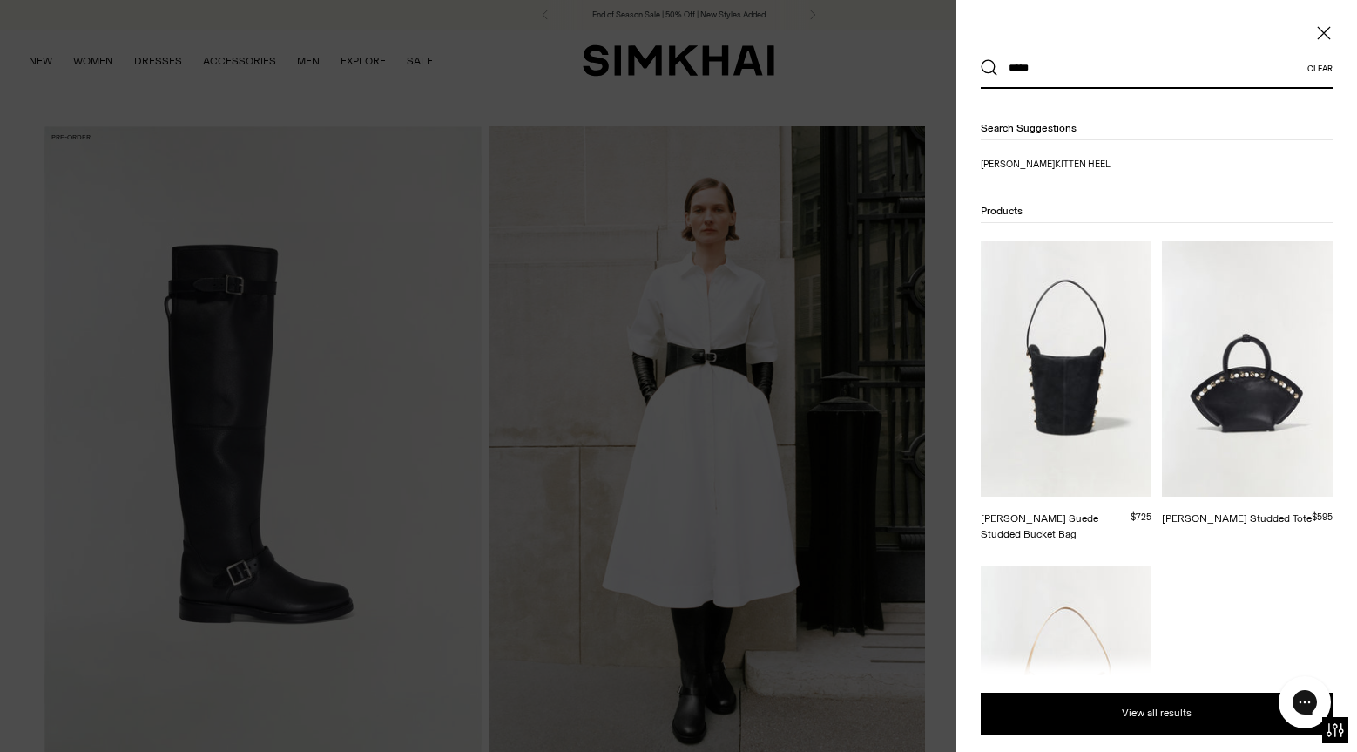
type input "*****"
click at [981, 59] on button "Search" at bounding box center [989, 67] width 17 height 17
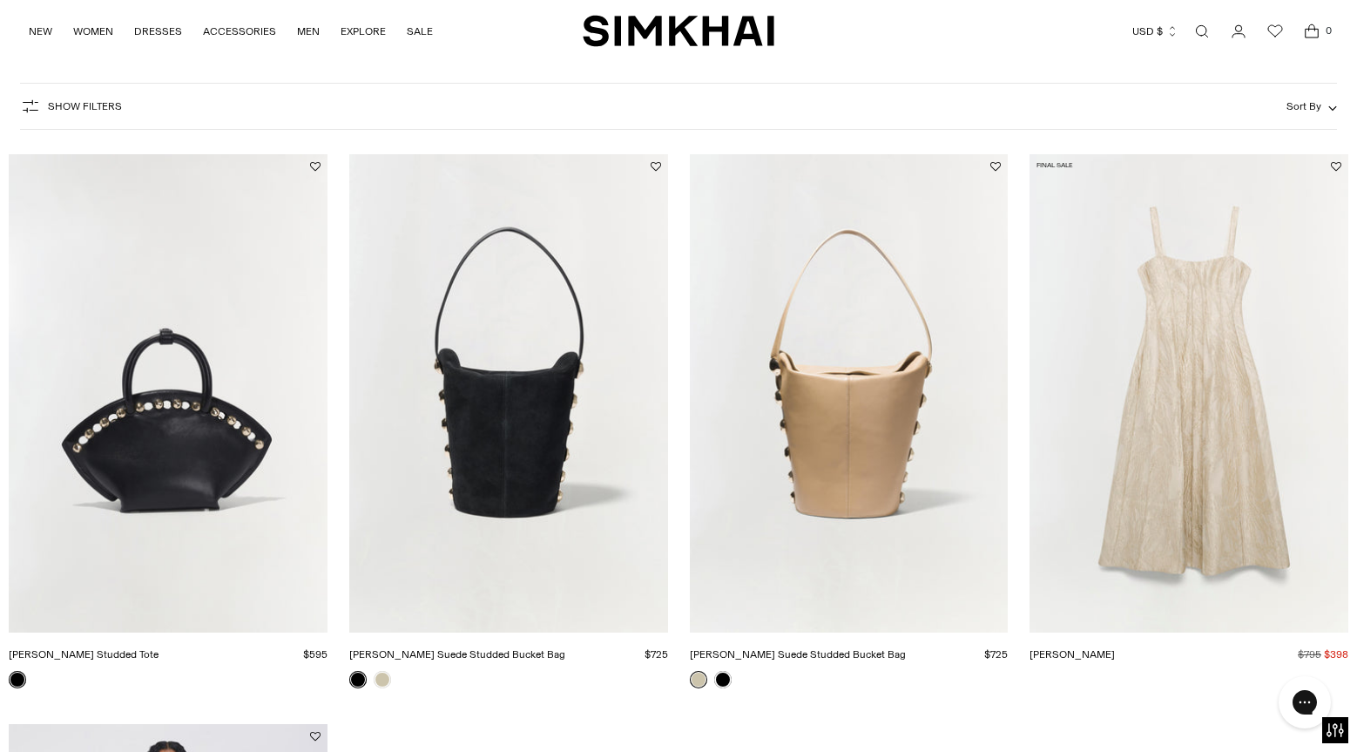
scroll to position [232, 0]
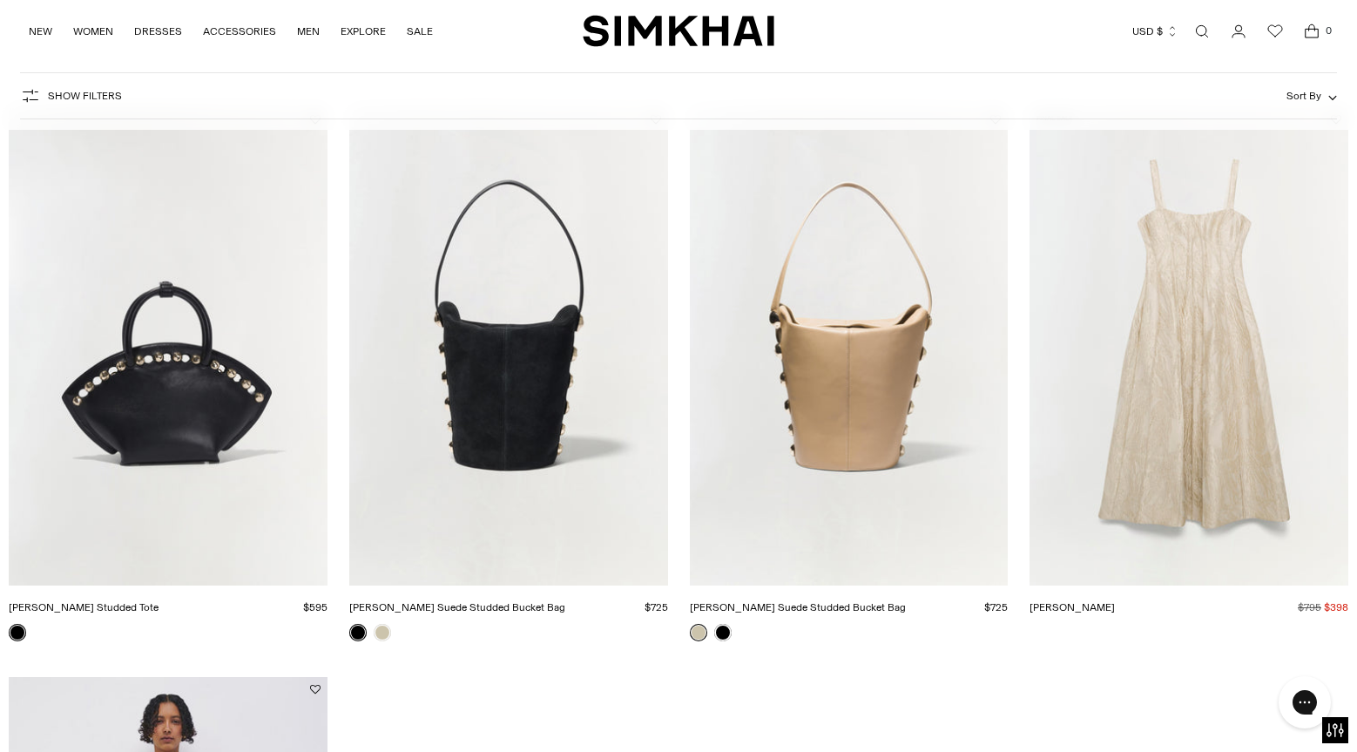
click at [0, 0] on img "Amaya Suede Studded Bucket Bag" at bounding box center [0, 0] width 0 height 0
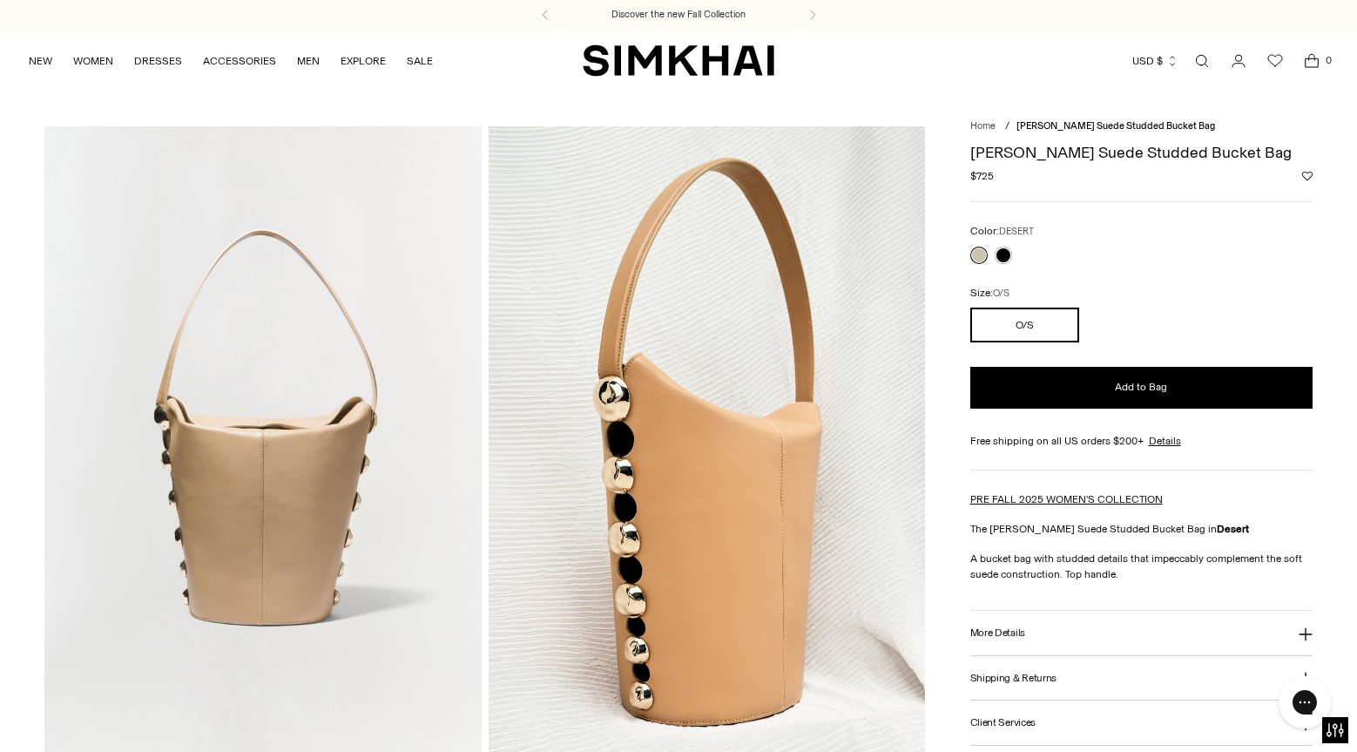
click at [1077, 149] on h1 "[PERSON_NAME] Suede Studded Bucket Bag" at bounding box center [1141, 153] width 342 height 16
copy div "[PERSON_NAME] Suede Studded Bucket Bag"
